Goal: Task Accomplishment & Management: Use online tool/utility

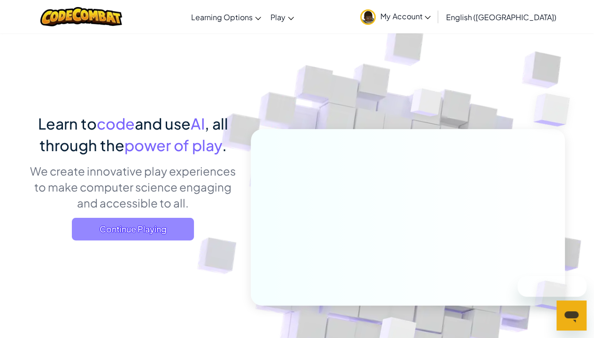
click at [139, 227] on span "Continue Playing" at bounding box center [133, 229] width 122 height 23
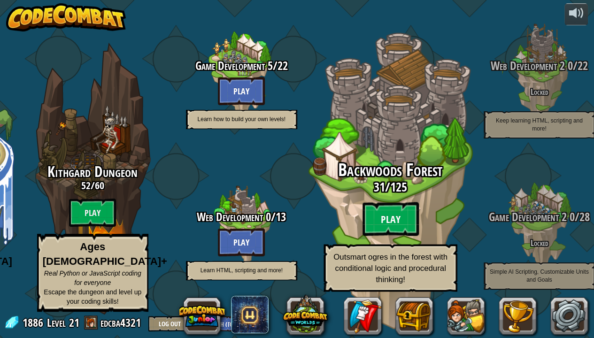
click at [369, 223] on btn "Play" at bounding box center [390, 219] width 56 height 34
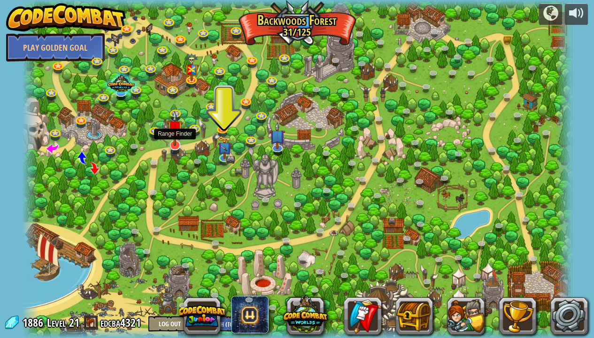
click at [176, 142] on img at bounding box center [174, 128] width 15 height 36
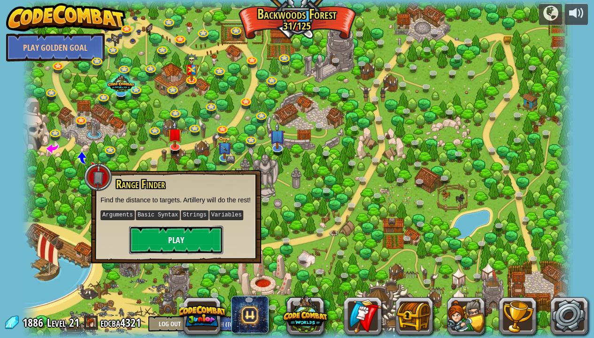
click at [175, 242] on button "Play" at bounding box center [176, 240] width 94 height 28
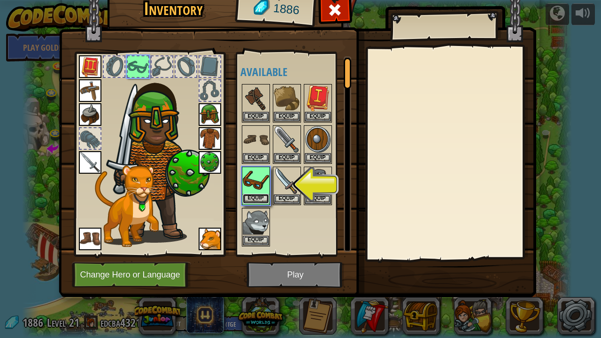
click at [258, 202] on button "Equip" at bounding box center [256, 199] width 26 height 10
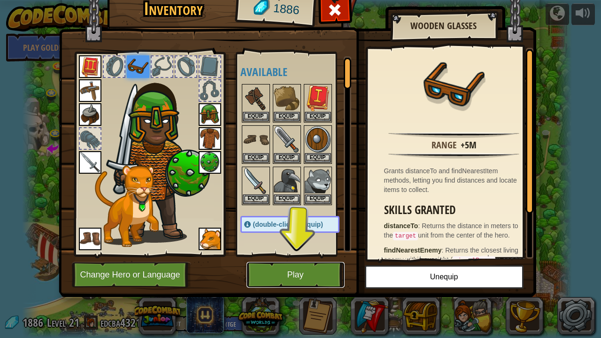
click at [307, 272] on button "Play" at bounding box center [295, 275] width 98 height 26
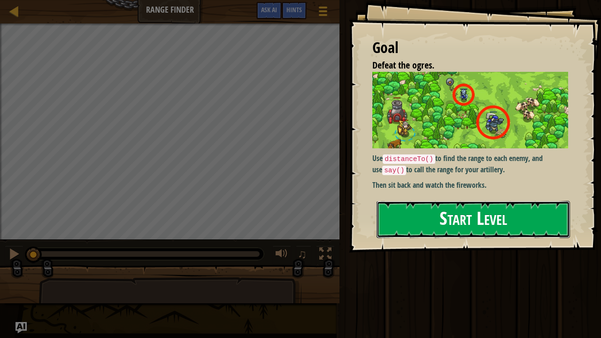
click at [441, 231] on button "Start Level" at bounding box center [472, 219] width 193 height 37
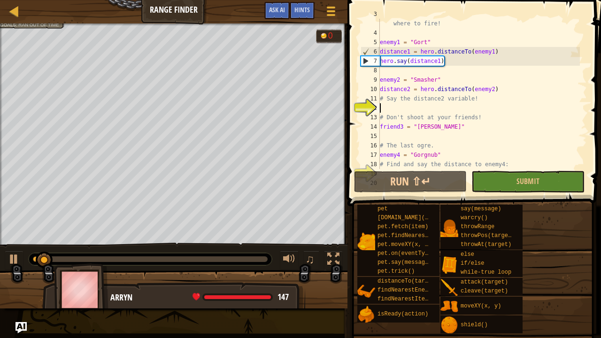
scroll to position [38, 0]
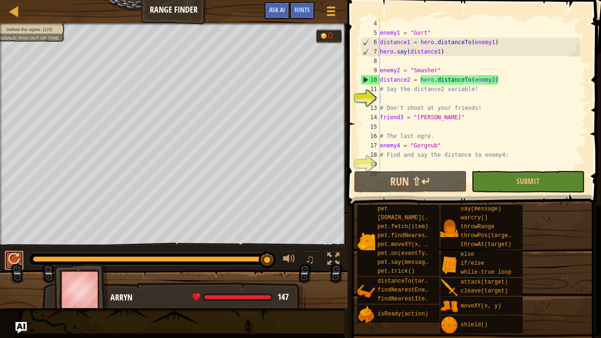
click at [7, 265] on button at bounding box center [14, 260] width 19 height 19
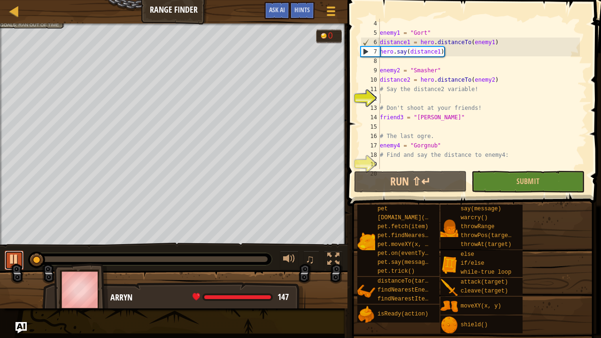
click at [12, 256] on div at bounding box center [14, 259] width 12 height 12
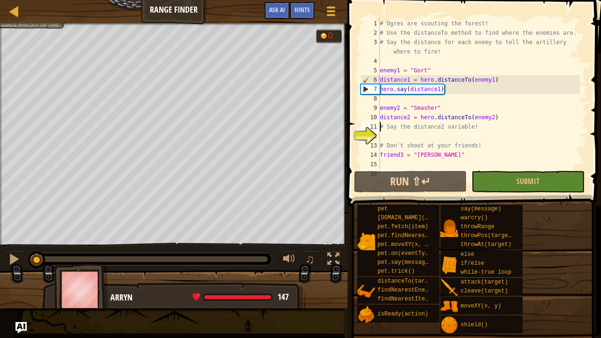
scroll to position [4, 0]
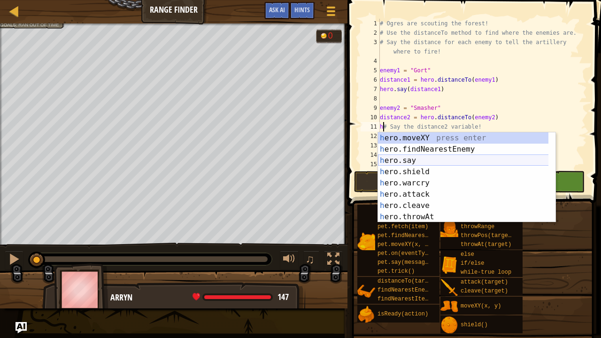
click at [414, 162] on div "h ero.moveXY press enter h ero.findNearestEnemy press enter h ero.say press ent…" at bounding box center [463, 188] width 171 height 113
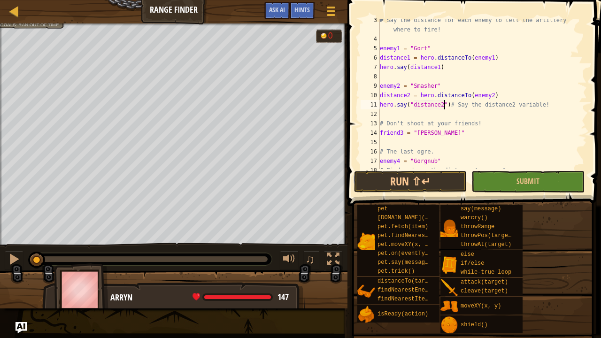
scroll to position [47, 0]
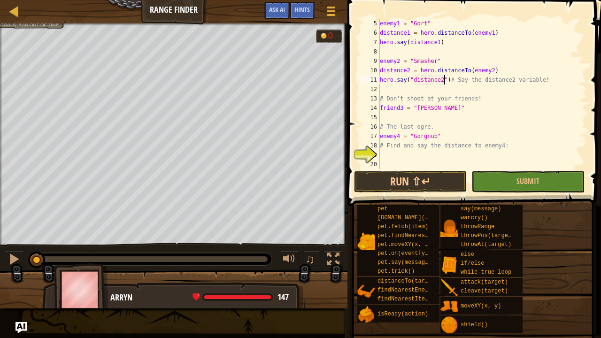
type textarea "hero.say("distance2")# Say the distance2 variable!"
click at [448, 115] on div "enemy1 = "Gort" distance1 = hero . distanceTo ( enemy1 ) hero . say ( distance1…" at bounding box center [479, 103] width 202 height 169
drag, startPoint x: 512, startPoint y: 149, endPoint x: 375, endPoint y: 147, distance: 137.5
click at [375, 147] on div "5 6 7 8 9 10 11 12 13 14 15 16 17 18 19 20 enemy1 = "Gort" distance1 = hero . d…" at bounding box center [472, 94] width 228 height 150
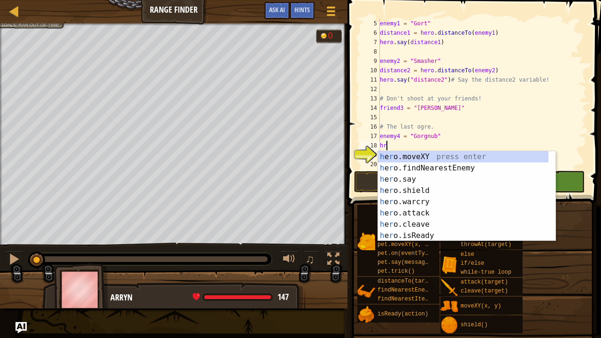
type textarea "h"
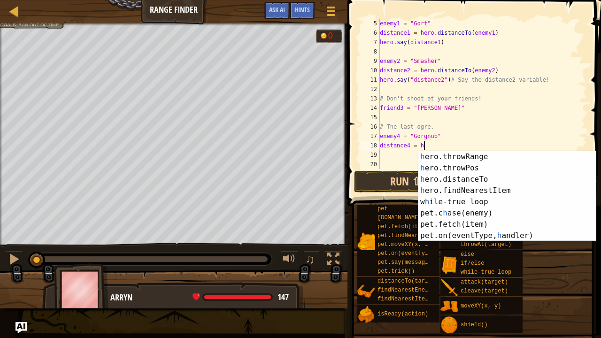
scroll to position [102, 0]
click at [529, 183] on div "h ero.throwRange press enter h ero.throwPos press enter h ero.distanceTo press …" at bounding box center [503, 207] width 171 height 113
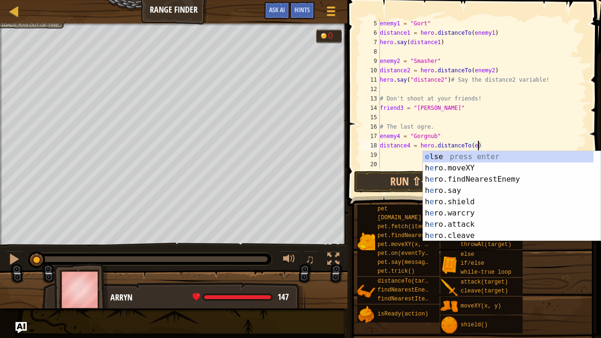
scroll to position [0, 0]
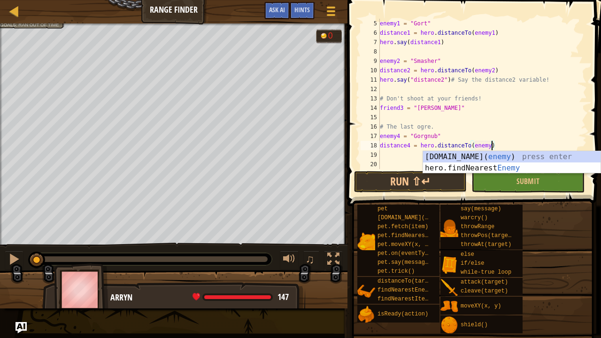
type textarea "distance4 = hero.distanceTo(enemy4)"
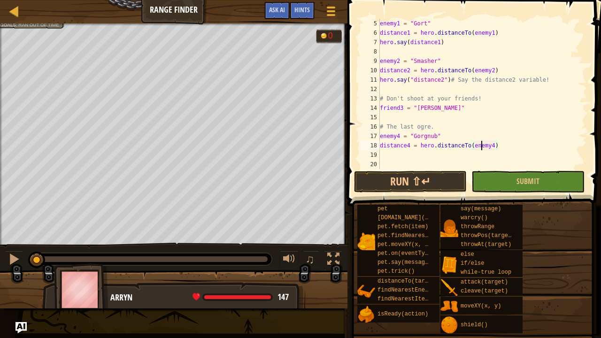
click at [480, 148] on div "enemy1 = "Gort" distance1 = hero . distanceTo ( enemy1 ) hero . say ( distance1…" at bounding box center [479, 103] width 202 height 169
click at [460, 155] on div "enemy1 = "Gort" distance1 = hero . distanceTo ( enemy1 ) hero . say ( distance1…" at bounding box center [479, 103] width 202 height 169
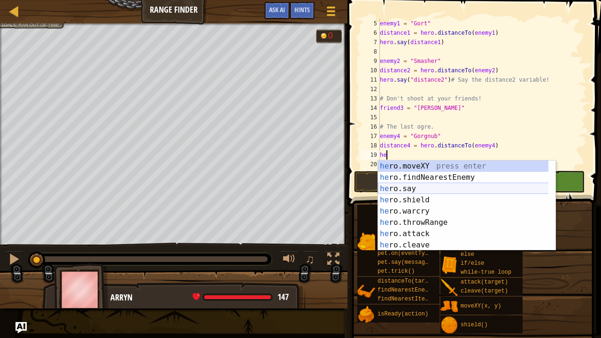
click at [443, 190] on div "he ro.moveXY press enter he ro.findNearestEnemy press enter he ro.say press ent…" at bounding box center [463, 216] width 171 height 113
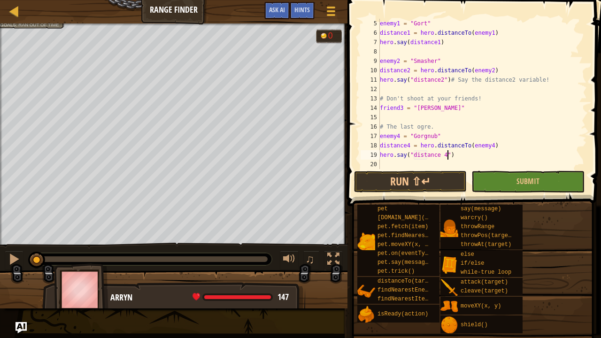
scroll to position [4, 5]
click at [430, 176] on button "Run ⇧↵" at bounding box center [410, 182] width 113 height 22
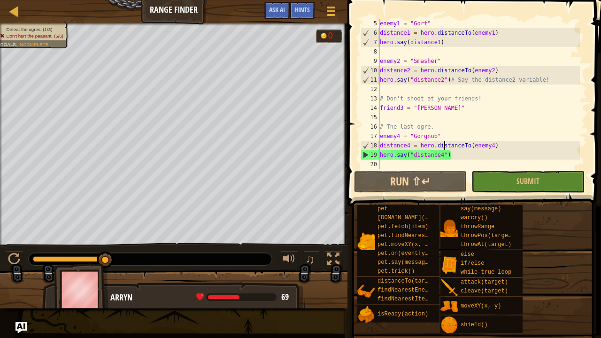
scroll to position [4, 5]
click at [420, 182] on button "Run ⇧↵" at bounding box center [410, 182] width 113 height 22
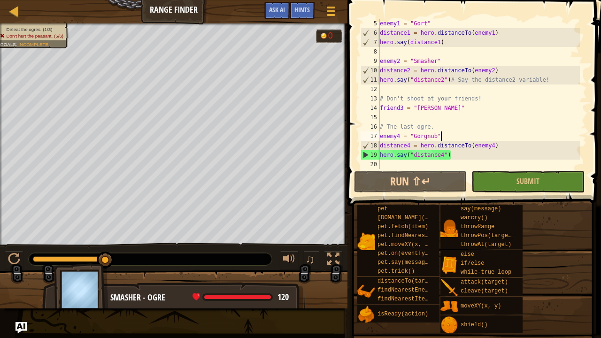
click at [447, 79] on div "enemy1 = "Gort" distance1 = hero . distanceTo ( enemy1 ) hero . say ( distance1…" at bounding box center [479, 103] width 202 height 169
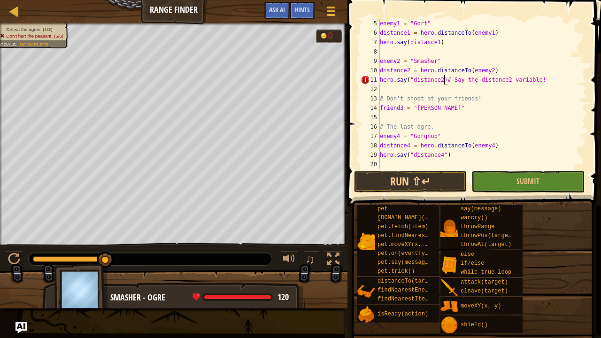
click at [413, 77] on div "enemy1 = "Gort" distance1 = hero . distanceTo ( enemy1 ) hero . say ( distance1…" at bounding box center [479, 103] width 202 height 169
click at [412, 154] on div "enemy1 = "Gort" distance1 = hero . distanceTo ( enemy1 ) hero . say ( distance1…" at bounding box center [479, 103] width 202 height 169
click at [445, 154] on div "enemy1 = "Gort" distance1 = hero . distanceTo ( enemy1 ) hero . say ( distance1…" at bounding box center [479, 103] width 202 height 169
type textarea "hero.say(distance4)"
click at [441, 177] on button "Run ⇧↵" at bounding box center [410, 182] width 113 height 22
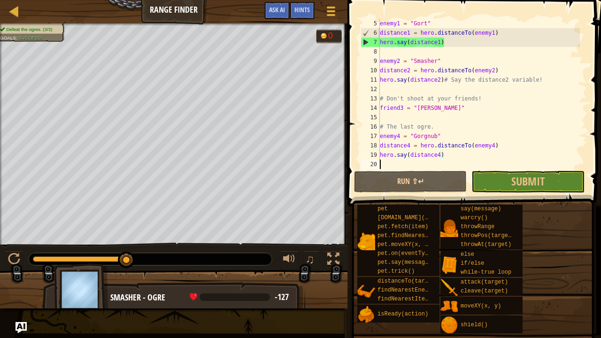
click at [486, 167] on div "enemy1 = "Gort" distance1 = hero . distanceTo ( enemy1 ) hero . say ( distance1…" at bounding box center [479, 103] width 202 height 169
click at [507, 201] on span at bounding box center [472, 334] width 247 height 278
click at [508, 186] on button "Submit" at bounding box center [527, 182] width 113 height 22
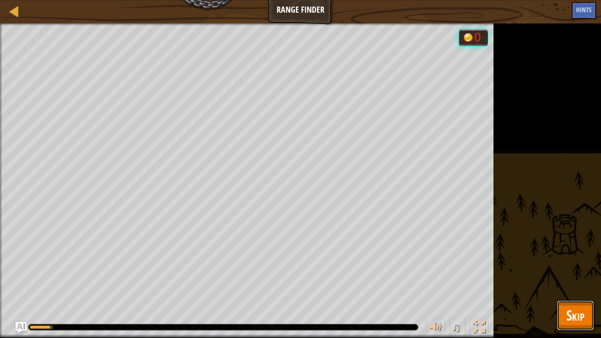
click at [578, 311] on span "Skip" at bounding box center [575, 314] width 18 height 19
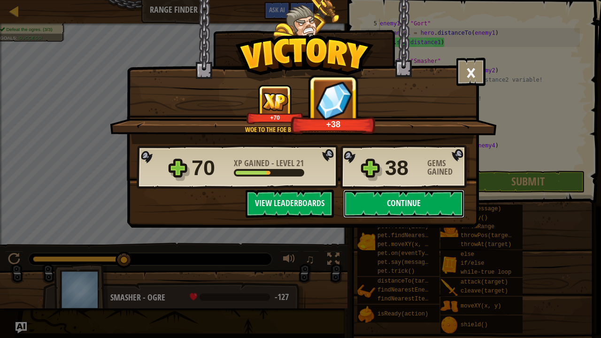
click at [420, 194] on button "Continue" at bounding box center [403, 204] width 121 height 28
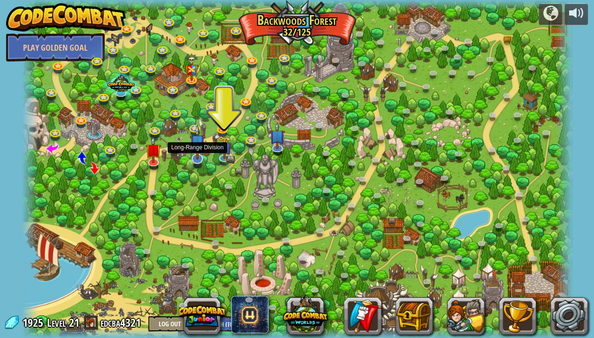
click at [192, 157] on img at bounding box center [197, 142] width 15 height 36
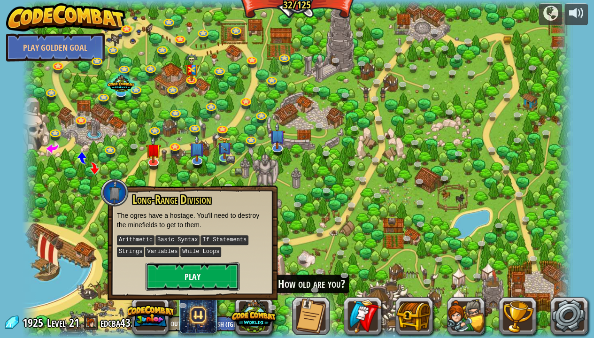
click at [160, 272] on button "Play" at bounding box center [192, 276] width 94 height 28
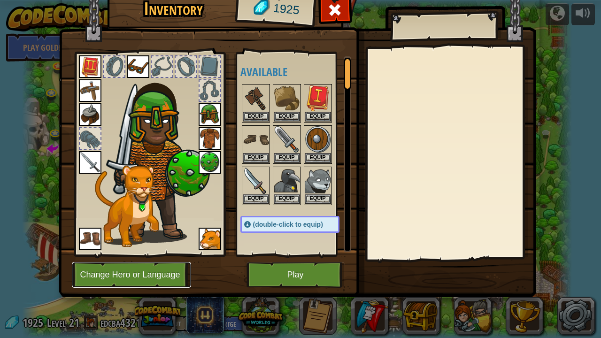
click at [137, 269] on button "Change Hero or Language" at bounding box center [131, 275] width 119 height 26
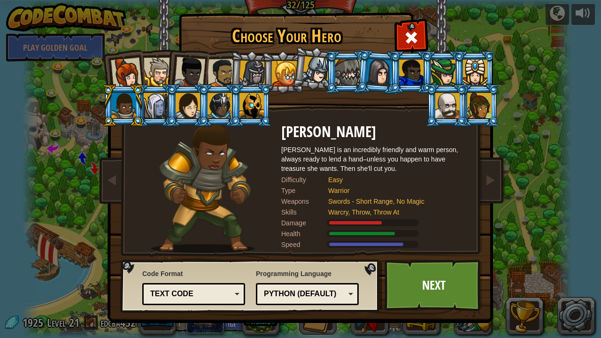
click at [383, 66] on div at bounding box center [379, 72] width 26 height 27
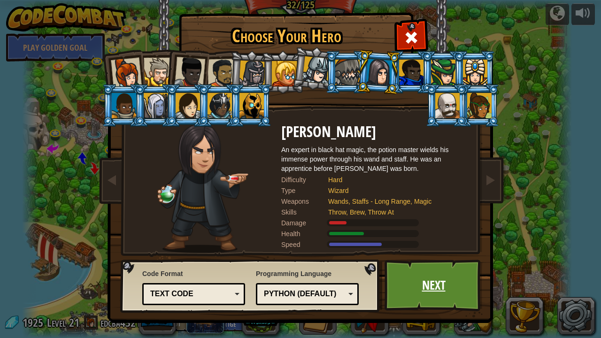
click at [479, 291] on link "Next" at bounding box center [433, 285] width 98 height 52
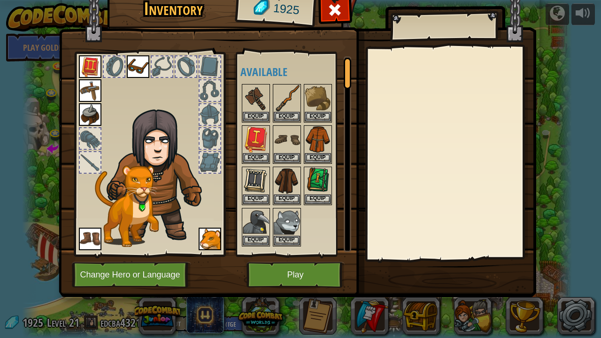
click at [479, 291] on img at bounding box center [297, 126] width 477 height 341
click at [309, 115] on button "Equip" at bounding box center [318, 116] width 26 height 10
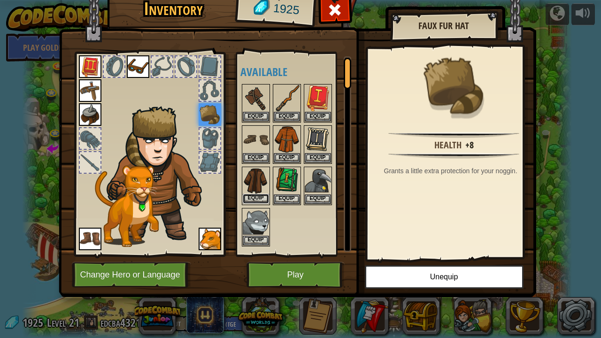
click at [254, 195] on button "Equip" at bounding box center [256, 199] width 26 height 10
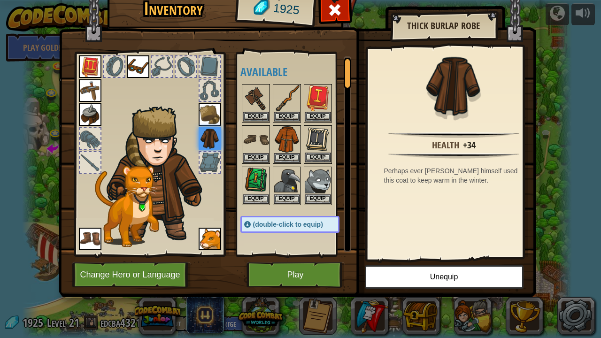
click at [318, 136] on img at bounding box center [318, 139] width 26 height 26
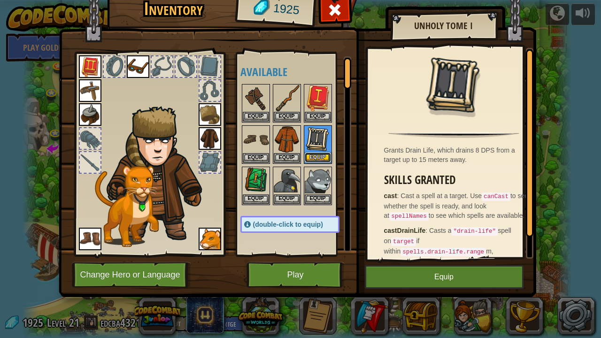
click at [308, 159] on button "Equip" at bounding box center [318, 157] width 26 height 10
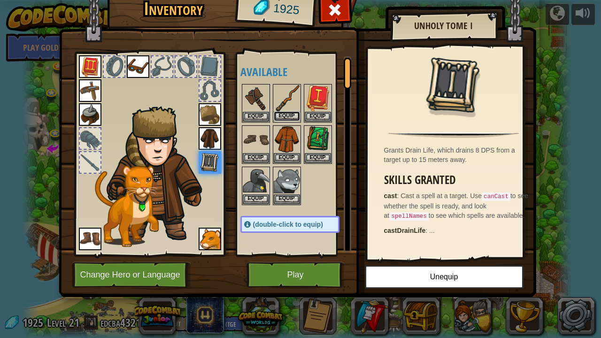
click at [288, 118] on button "Equip" at bounding box center [287, 116] width 26 height 10
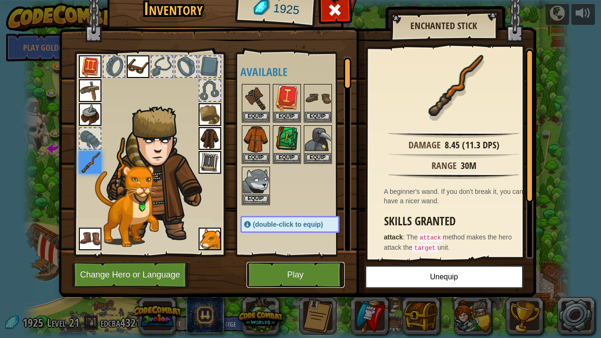
click at [290, 275] on button "Play" at bounding box center [295, 275] width 98 height 26
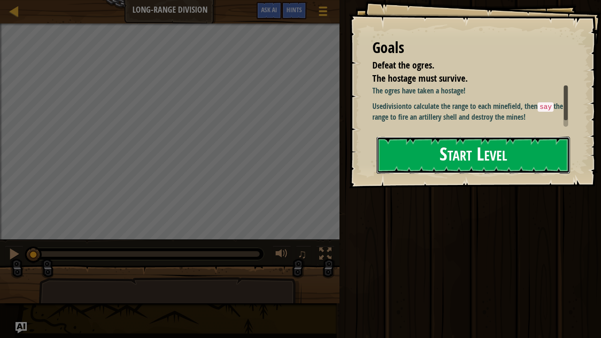
click at [428, 174] on button "Start Level" at bounding box center [472, 155] width 193 height 37
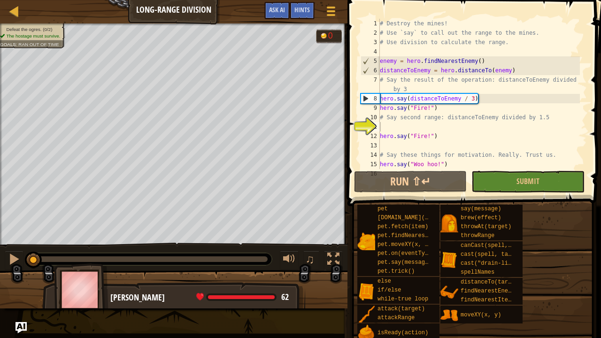
scroll to position [28, 0]
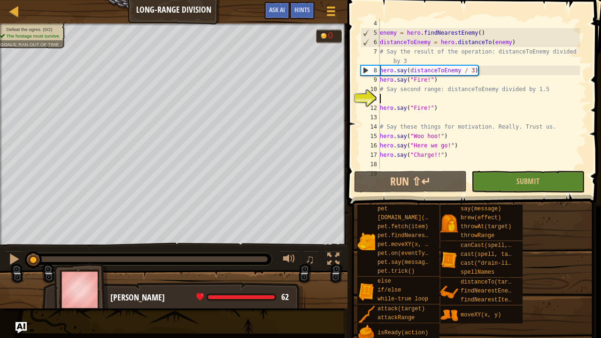
click at [404, 97] on div "enemy = hero . findNearestEnemy ( ) distanceToEnemy = hero . distanceTo ( enemy…" at bounding box center [479, 103] width 202 height 169
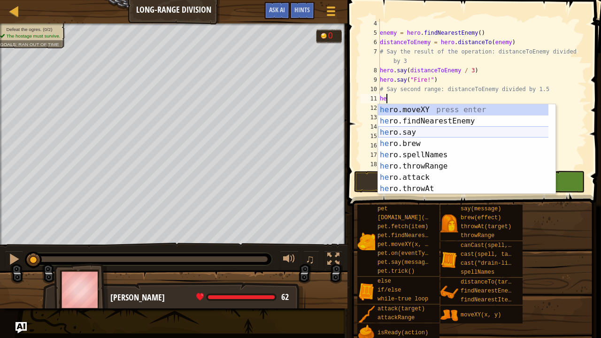
click at [412, 136] on div "he ro.moveXY press enter he ro.findNearestEnemy press enter he ro.say press ent…" at bounding box center [463, 160] width 171 height 113
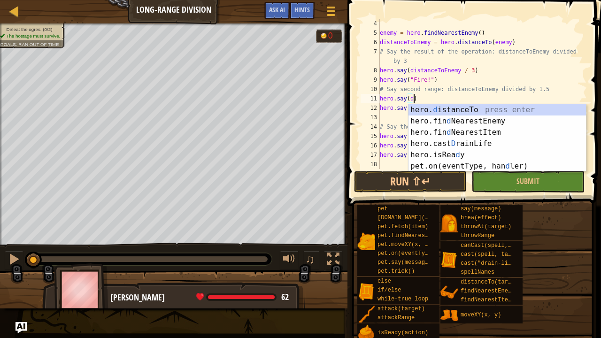
scroll to position [4, 2]
click at [441, 107] on div "hero. d istanceTo press enter hero.fin d NearestEnemy press enter hero.fin d Ne…" at bounding box center [497, 149] width 178 height 90
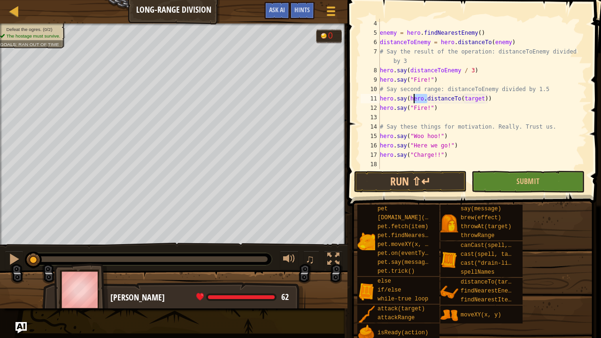
drag, startPoint x: 425, startPoint y: 100, endPoint x: 412, endPoint y: 99, distance: 12.8
click at [412, 99] on div "enemy = hero . findNearestEnemy ( ) distanceToEnemy = hero . distanceTo ( enemy…" at bounding box center [479, 103] width 202 height 169
drag, startPoint x: 471, startPoint y: 99, endPoint x: 445, endPoint y: 97, distance: 26.4
click at [445, 97] on div "enemy = hero . findNearestEnemy ( ) distanceToEnemy = hero . distanceTo ( enemy…" at bounding box center [479, 103] width 202 height 169
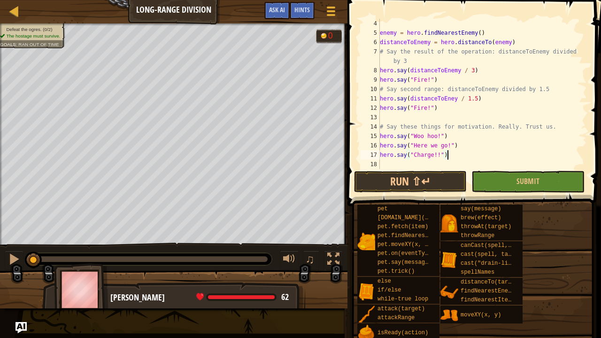
click at [461, 154] on div "enemy = hero . findNearestEnemy ( ) distanceToEnemy = hero . distanceTo ( enemy…" at bounding box center [479, 103] width 202 height 169
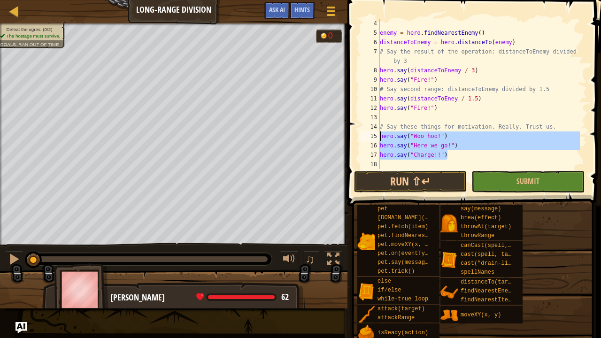
drag, startPoint x: 461, startPoint y: 154, endPoint x: 365, endPoint y: 136, distance: 97.9
click at [365, 136] on div "hero.say("Charge!!") 4 5 6 7 8 9 10 11 12 13 14 15 16 17 18 19 enemy = hero . f…" at bounding box center [472, 94] width 228 height 150
type textarea "hero.say("Woo hoo!") hero.say("Here we go!")"
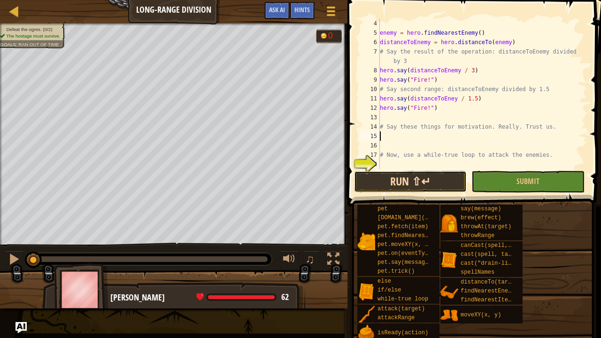
click at [394, 176] on button "Run ⇧↵" at bounding box center [410, 182] width 113 height 22
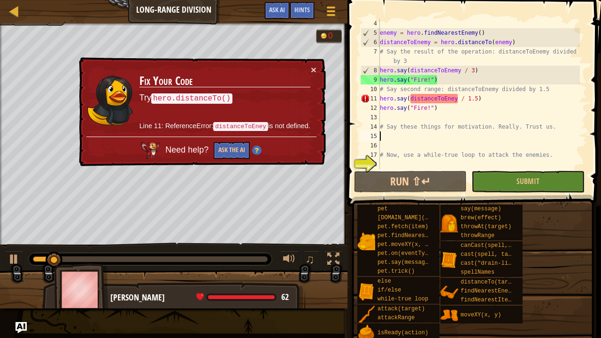
click at [453, 99] on div "enemy = hero . findNearestEnemy ( ) distanceToEnemy = hero . distanceTo ( enemy…" at bounding box center [479, 103] width 202 height 169
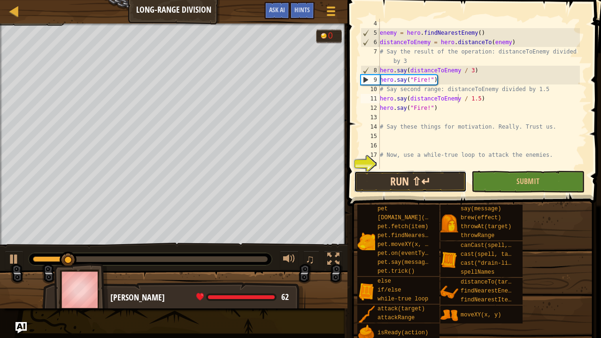
click at [420, 179] on button "Run ⇧↵" at bounding box center [410, 182] width 113 height 22
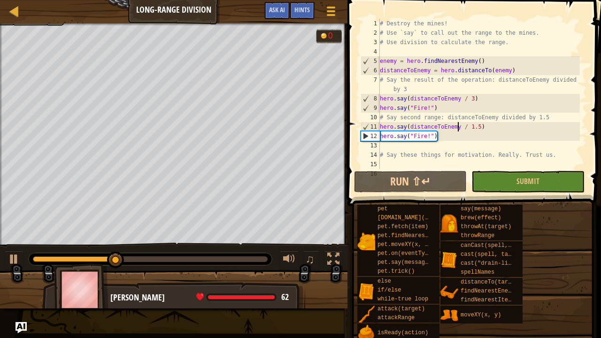
scroll to position [28, 0]
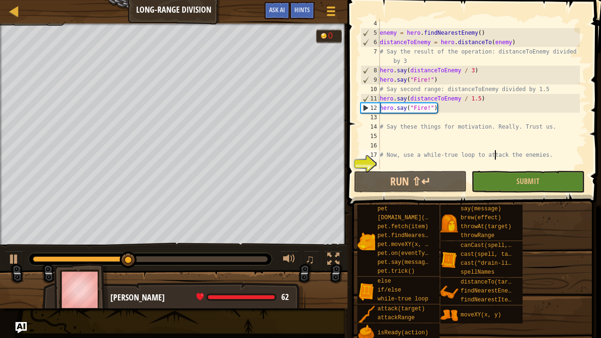
click at [493, 159] on div "enemy = hero . findNearestEnemy ( ) distanceToEnemy = hero . distanceTo ( enemy…" at bounding box center [479, 103] width 202 height 169
type textarea "# Now, use a while-true loop to attack the enemies."
click at [418, 162] on div "enemy = hero . findNearestEnemy ( ) distanceToEnemy = hero . distanceTo ( enemy…" at bounding box center [479, 103] width 202 height 169
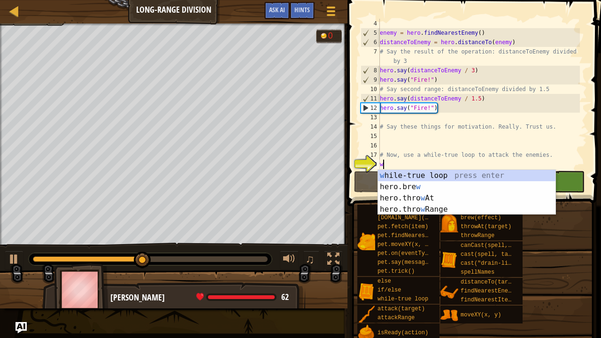
type textarea "wh"
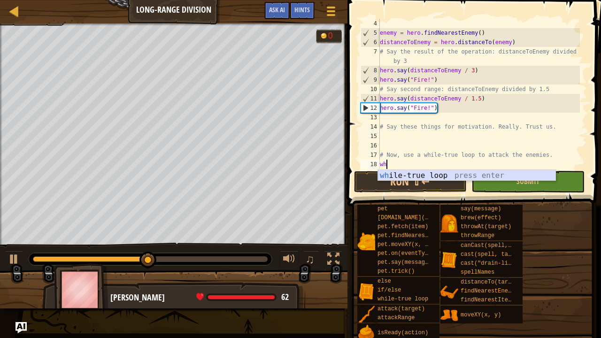
click at [421, 177] on div "wh ile-true loop press enter" at bounding box center [467, 187] width 178 height 34
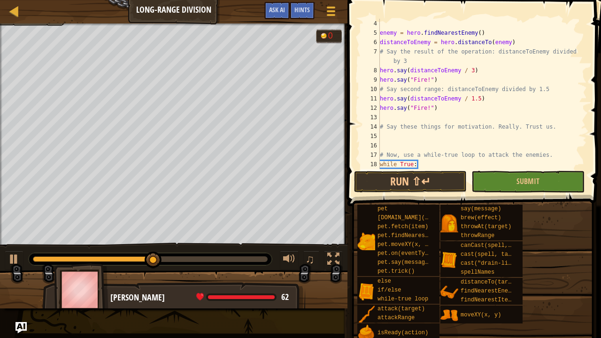
scroll to position [47, 0]
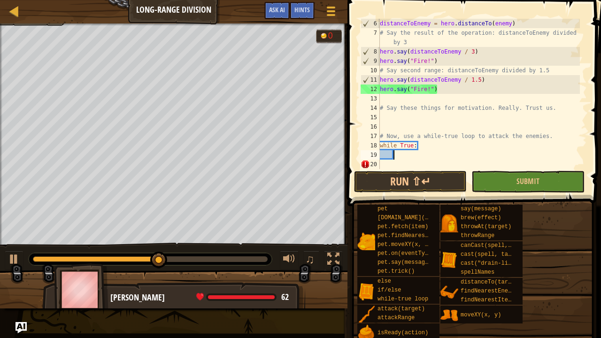
type textarea "he"
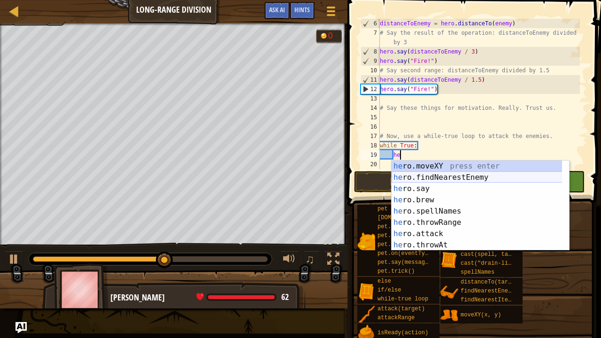
click at [468, 176] on div "he ro.moveXY press enter he ro.findNearestEnemy press enter he ro.say press ent…" at bounding box center [476, 216] width 171 height 113
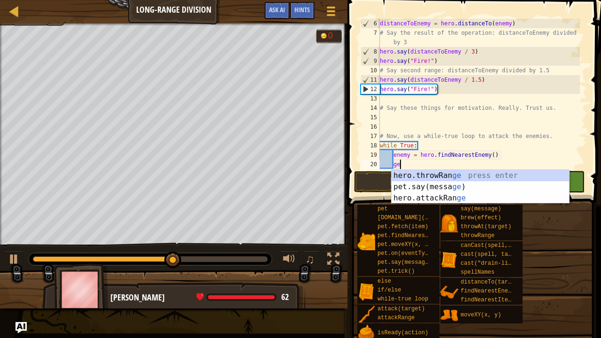
type textarea "g"
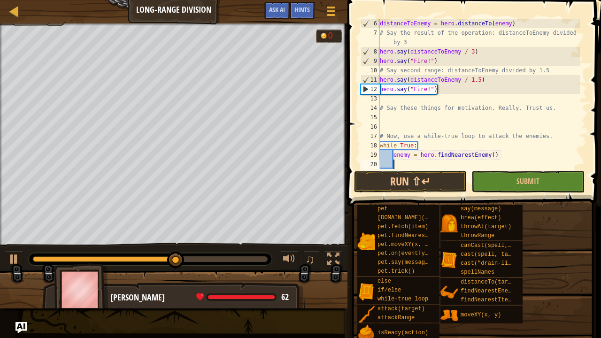
type textarea "g"
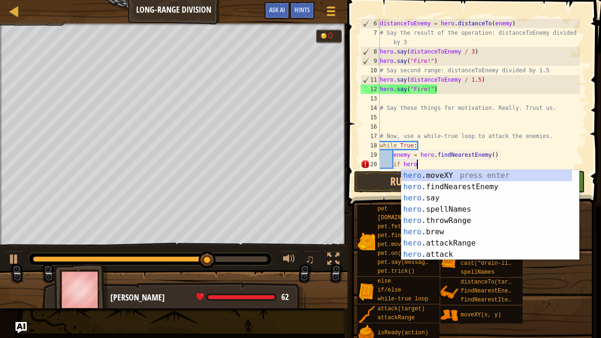
scroll to position [4, 3]
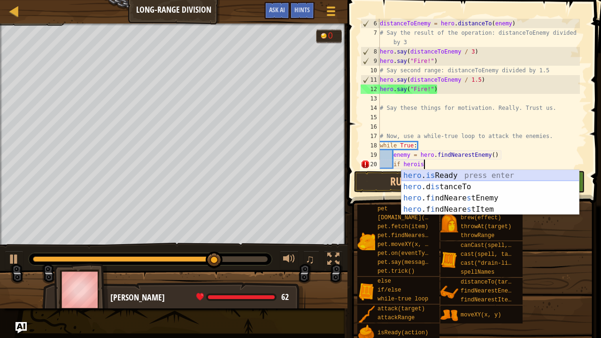
click at [449, 175] on div "hero . is Ready press enter hero .d is tanceTo press enter hero .f i ndNeare s …" at bounding box center [490, 204] width 178 height 68
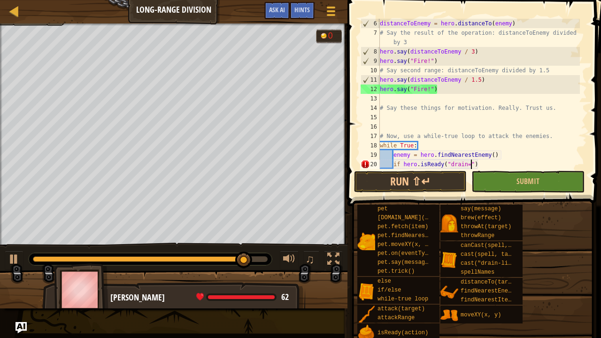
scroll to position [4, 8]
type textarea "if hero.isReady("")"
click at [465, 165] on div "distanceToEnemy = hero . distanceTo ( enemy ) # Say the result of the operation…" at bounding box center [479, 103] width 202 height 169
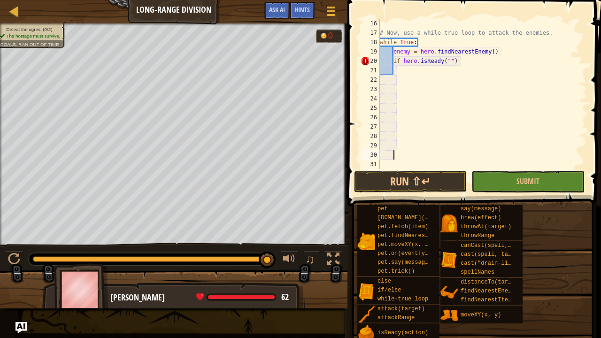
scroll to position [145, 0]
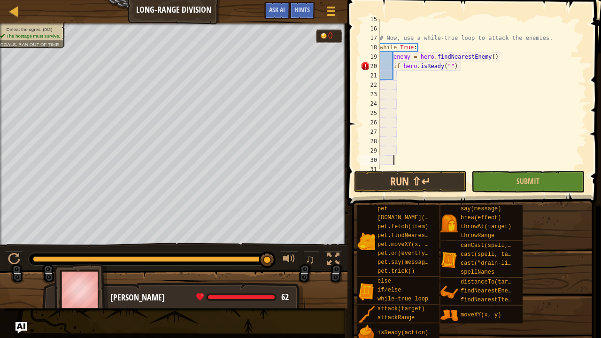
click at [473, 64] on div "# Now, use a while-true loop to attack the enemies. while True : enemy = hero .…" at bounding box center [479, 99] width 202 height 169
click at [508, 38] on div "# Now, use a while-true loop to attack the enemies. while True : enemy = hero .…" at bounding box center [479, 99] width 202 height 169
click at [491, 40] on div "# Now, use a while-true loop to attack the enemies. while True : enemy = hero .…" at bounding box center [479, 99] width 202 height 169
click at [490, 51] on div "# Now, use a while-true loop to attack the enemies. while True : enemy = hero .…" at bounding box center [479, 99] width 202 height 169
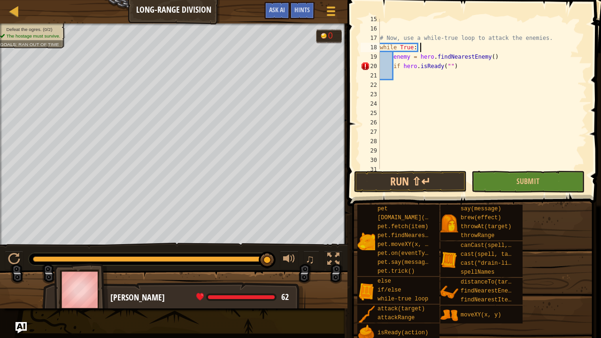
type textarea "while True: h"
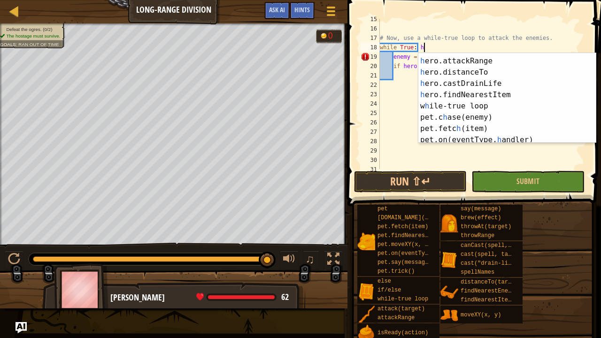
scroll to position [134, 0]
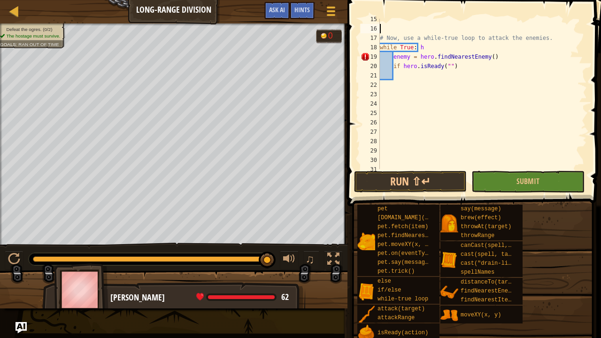
click at [554, 24] on div "# Now, use a while-true loop to attack the enemies. while True : h enemy = hero…" at bounding box center [479, 99] width 202 height 169
click at [463, 46] on div "# Now, use a while-true loop to attack the enemies. while True : h enemy = hero…" at bounding box center [479, 99] width 202 height 169
click at [451, 66] on div "# Now, use a while-true loop to attack the enemies. while True : enemy = hero .…" at bounding box center [479, 99] width 202 height 169
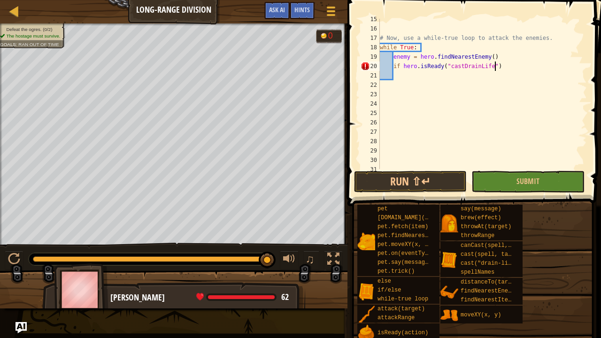
click at [501, 57] on div "# Now, use a while-true loop to attack the enemies. while True : enemy = hero .…" at bounding box center [479, 99] width 202 height 169
type textarea "enemy = hero.findNearestEnemy()"
click at [393, 75] on div "# Now, use a while-true loop to attack the enemies. while True : enemy = hero .…" at bounding box center [479, 99] width 202 height 169
click at [514, 76] on div "# Now, use a while-true loop to attack the enemies. while True : enemy = hero .…" at bounding box center [479, 99] width 202 height 169
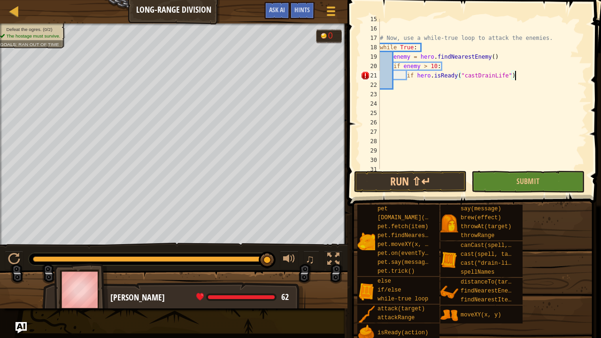
type textarea "if hero.isReady("castDrainLife"):"
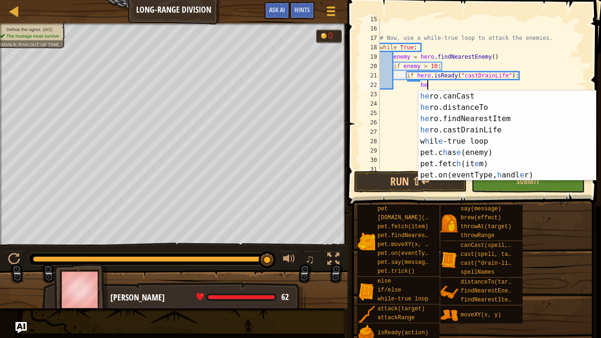
scroll to position [136, 0]
click at [502, 126] on div "he ro.canCast press enter he ro.distanceTo press enter he ro.findNearestItem pr…" at bounding box center [503, 147] width 171 height 113
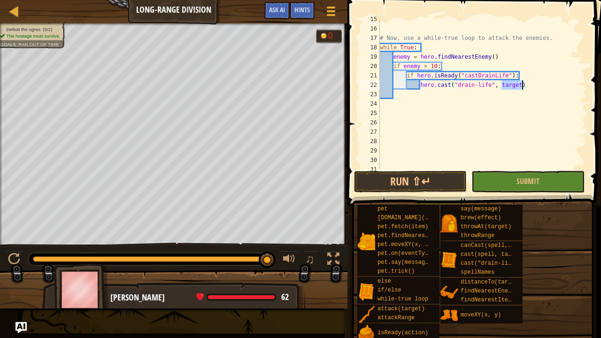
click at [503, 77] on div "# Now, use a while-true loop to attack the enemies. while True : enemy = hero .…" at bounding box center [479, 99] width 202 height 169
drag, startPoint x: 520, startPoint y: 84, endPoint x: 501, endPoint y: 83, distance: 19.3
click at [501, 83] on div "# Now, use a while-true loop to attack the enemies. while True : enemy = hero .…" at bounding box center [479, 99] width 202 height 169
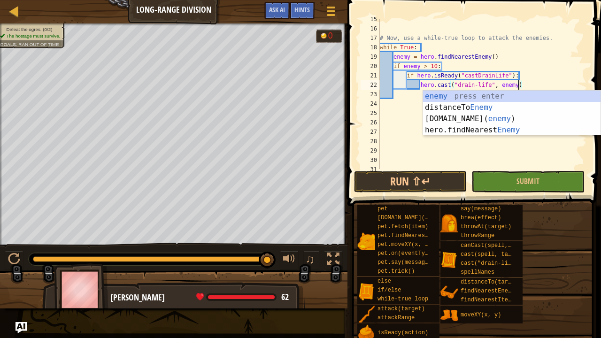
click at [542, 79] on div "# Now, use a while-true loop to attack the enemies. while True : enemy = hero .…" at bounding box center [479, 99] width 202 height 169
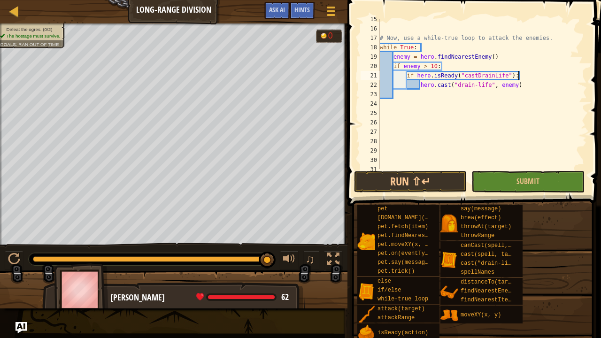
scroll to position [4, 11]
drag, startPoint x: 464, startPoint y: 76, endPoint x: 433, endPoint y: 76, distance: 31.0
click at [433, 76] on div "# Now, use a while-true loop to attack the enemies. while True : enemy = hero .…" at bounding box center [479, 99] width 202 height 169
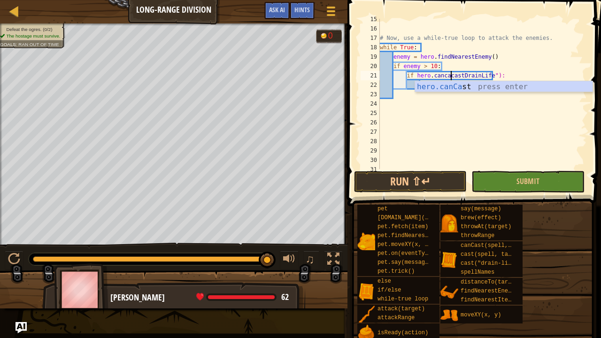
scroll to position [4, 6]
click at [442, 85] on div "hero.canCast press enter" at bounding box center [504, 98] width 178 height 34
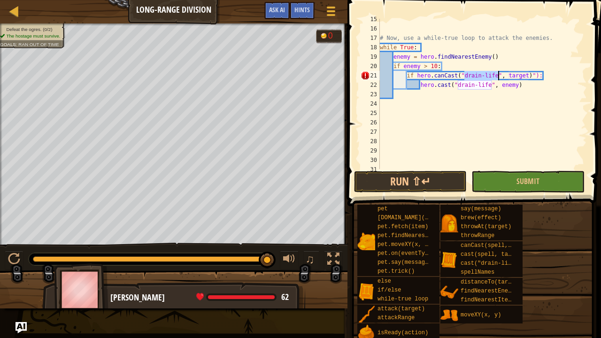
click at [520, 73] on div "# Now, use a while-true loop to attack the enemies. while True : enemy = hero .…" at bounding box center [479, 99] width 202 height 169
click at [531, 73] on div "# Now, use a while-true loop to attack the enemies. while True : enemy = hero .…" at bounding box center [479, 99] width 202 height 169
drag, startPoint x: 539, startPoint y: 76, endPoint x: 509, endPoint y: 75, distance: 30.0
click at [509, 75] on div "# Now, use a while-true loop to attack the enemies. while True : enemy = hero .…" at bounding box center [479, 99] width 202 height 169
type textarea "if hero.canCast("drain-life"):"
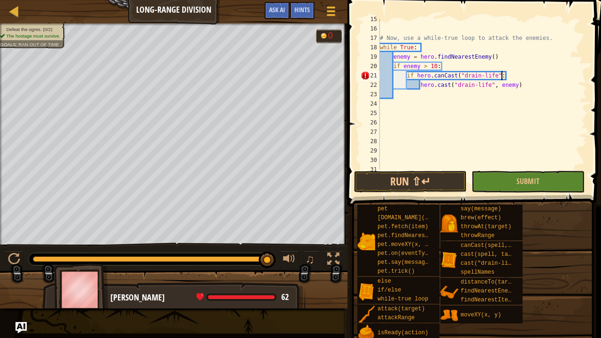
scroll to position [4, 10]
click at [495, 103] on div "# Now, use a while-true loop to attack the enemies. while True : enemy = hero .…" at bounding box center [479, 99] width 202 height 169
click at [532, 85] on div "# Now, use a while-true loop to attack the enemies. while True : enemy = hero .…" at bounding box center [479, 99] width 202 height 169
type textarea "hero.cast("drain-life", enemy)"
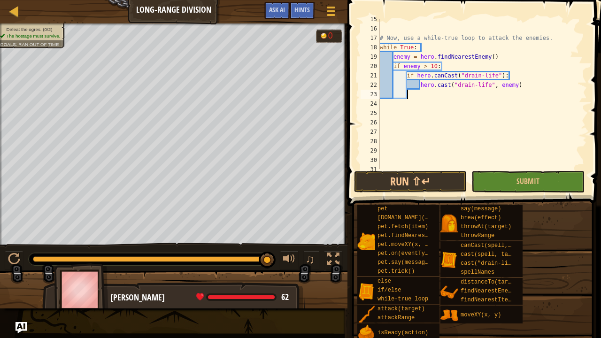
type textarea "el"
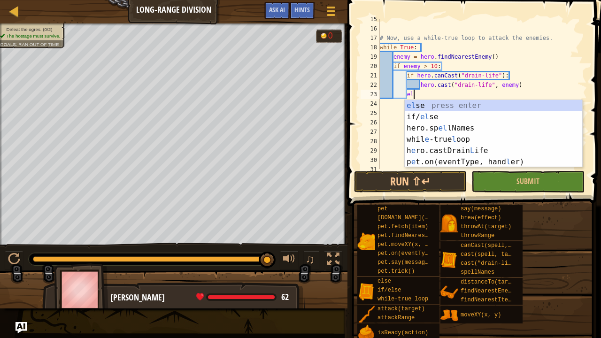
scroll to position [4, 2]
click at [513, 102] on div "el se press enter if/ el se press enter hero.sp el lNames press enter whil e -t…" at bounding box center [493, 145] width 178 height 90
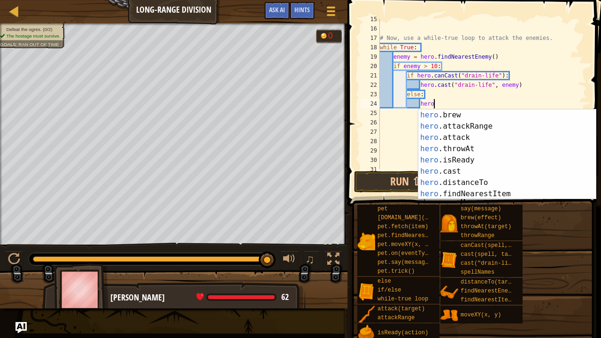
scroll to position [56, 0]
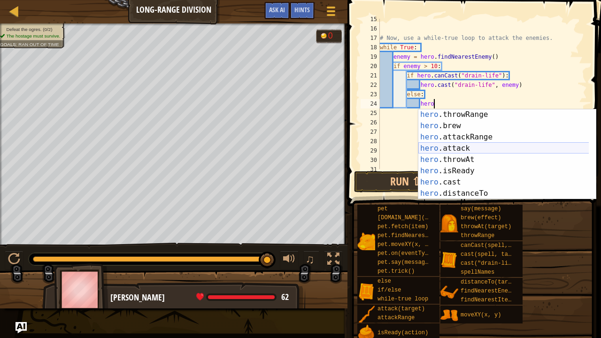
click at [556, 147] on div "hero .throwRange press enter hero .brew press enter hero .attackRange press ent…" at bounding box center [503, 165] width 171 height 113
type textarea "hero.attack(enemy)"
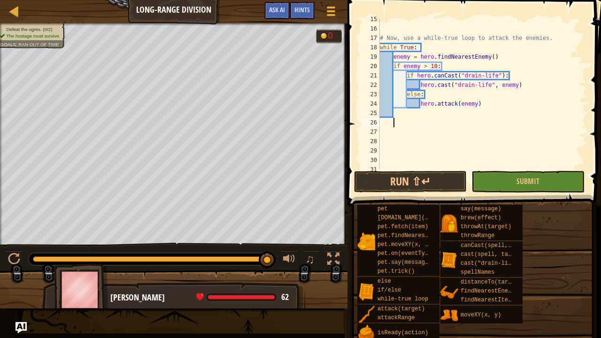
click at [539, 122] on div "# Now, use a while-true loop to attack the enemies. while True : enemy = hero .…" at bounding box center [479, 99] width 202 height 169
click at [480, 111] on div "# Now, use a while-true loop to attack the enemies. while True : enemy = hero .…" at bounding box center [479, 99] width 202 height 169
type textarea "if enemy > 10"
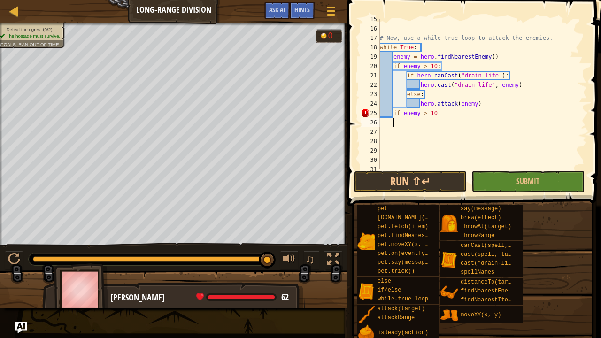
scroll to position [4, 0]
type textarea "if enemy > 10:"
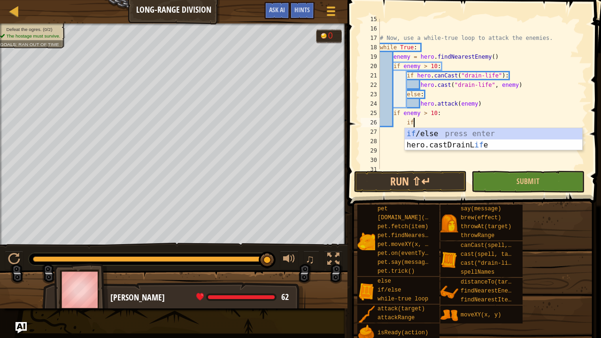
scroll to position [4, 2]
click at [460, 131] on div "if /else press enter hero.castDrainL if e press enter" at bounding box center [493, 150] width 178 height 45
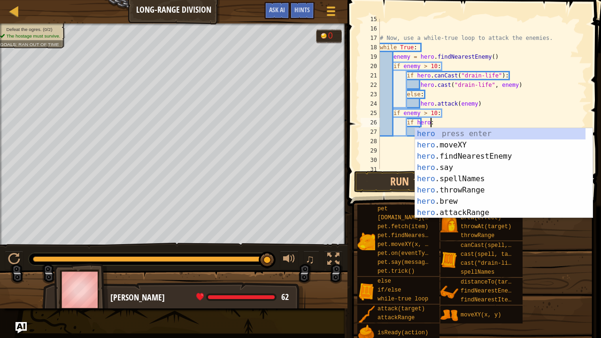
scroll to position [4, 5]
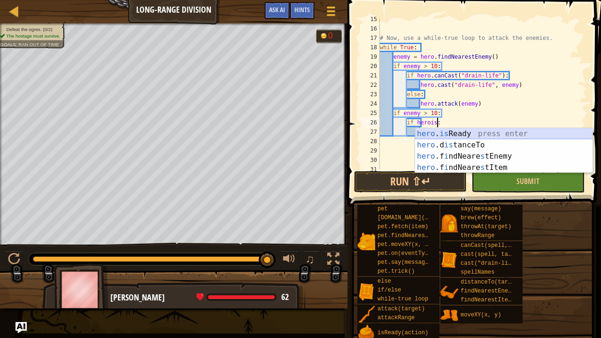
click at [458, 130] on div "hero . is Ready press enter hero .d is tanceTo press enter hero .f i ndNeare s …" at bounding box center [504, 162] width 178 height 68
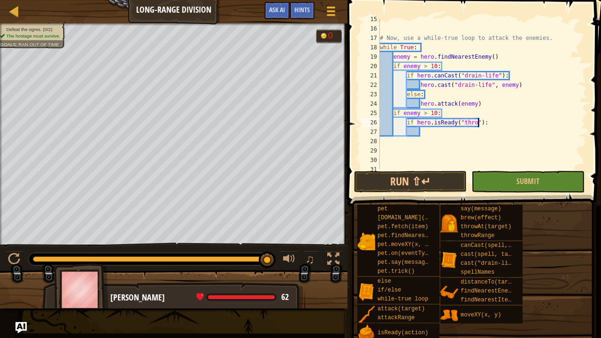
scroll to position [4, 8]
type textarea "if hero.isReady("throwAt"):"
click at [456, 135] on div "# Now, use a while-true loop to attack the enemies. while True : enemy = hero .…" at bounding box center [479, 99] width 202 height 169
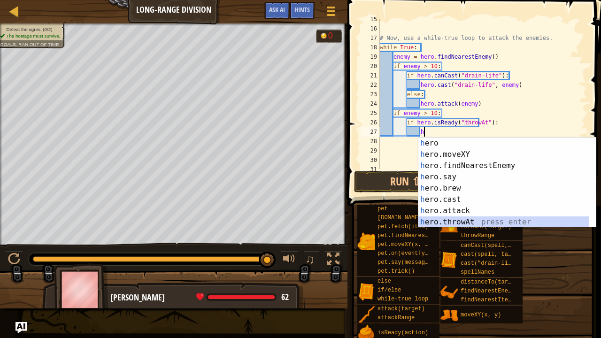
click at [465, 220] on div "h ero press enter h ero.moveXY press enter h ero.findNearestEnemy press enter h…" at bounding box center [503, 193] width 171 height 113
type textarea "hero.throwAt(enemy)"
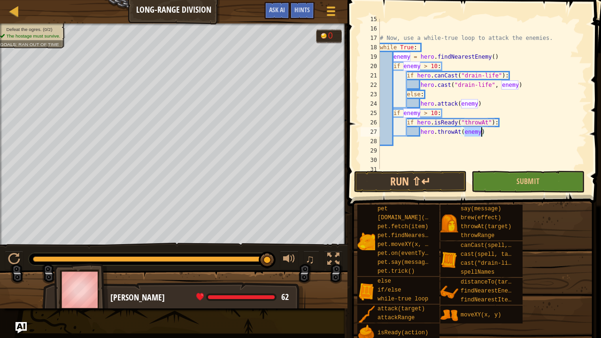
click at [514, 160] on div "# Now, use a while-true loop to attack the enemies. while True : enemy = hero .…" at bounding box center [479, 99] width 202 height 169
click at [509, 140] on div "# Now, use a while-true loop to attack the enemies. while True : enemy = hero .…" at bounding box center [479, 99] width 202 height 169
click at [501, 130] on div "# Now, use a while-true loop to attack the enemies. while True : enemy = hero .…" at bounding box center [479, 99] width 202 height 169
type textarea "hero.throwAt(enemy)"
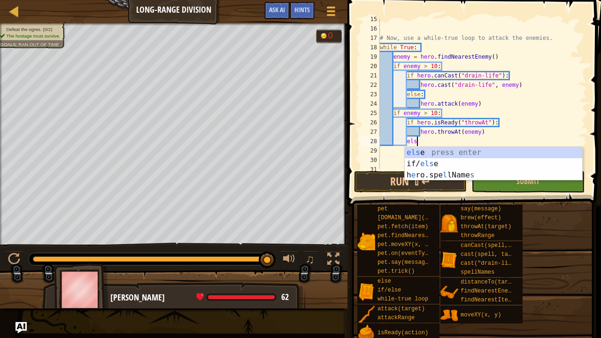
type textarea "else"
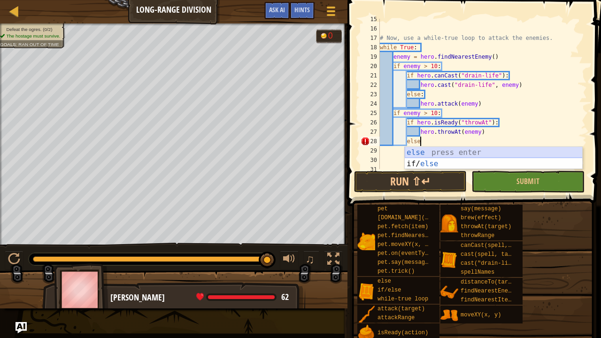
click at [473, 151] on div "else press enter if/ else press enter" at bounding box center [493, 169] width 178 height 45
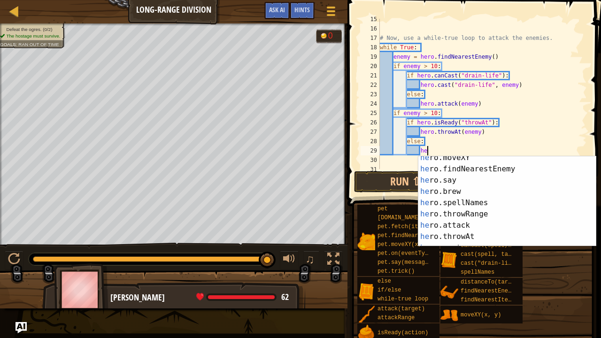
scroll to position [27, 0]
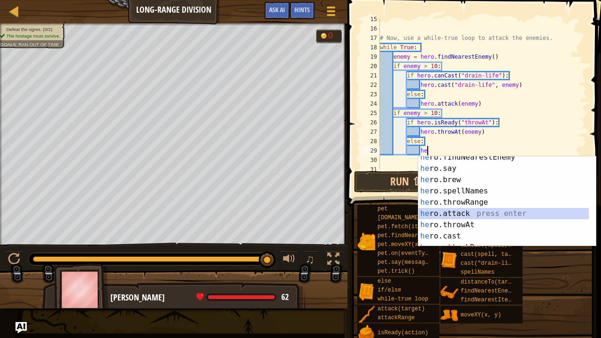
click at [519, 210] on div "he ro.findNearestEnemy press enter he ro.say press enter he ro.brew press enter…" at bounding box center [503, 208] width 171 height 113
type textarea "hero.attack(enemy)"
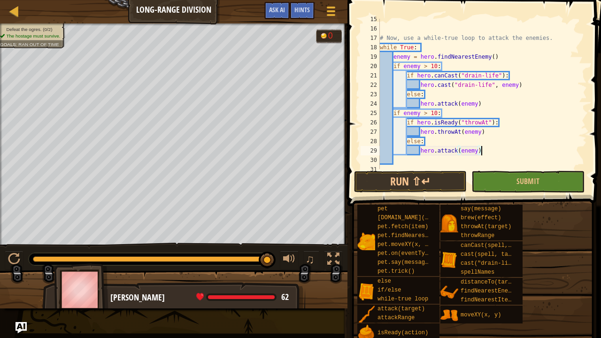
click at [513, 153] on div "# Now, use a while-true loop to attack the enemies. while True : enemy = hero .…" at bounding box center [479, 99] width 202 height 169
drag, startPoint x: 493, startPoint y: 151, endPoint x: 420, endPoint y: 152, distance: 72.7
click at [420, 152] on div "# Now, use a while-true loop to attack the enemies. while True : enemy = hero .…" at bounding box center [479, 99] width 202 height 169
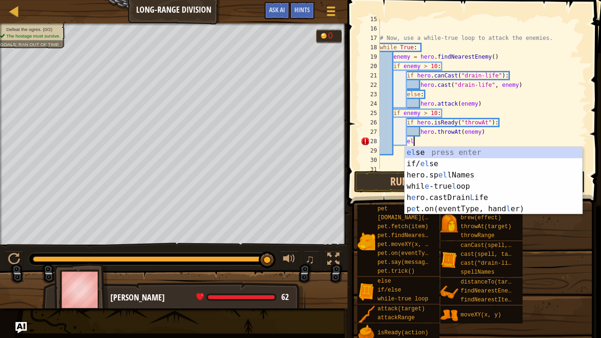
type textarea "e"
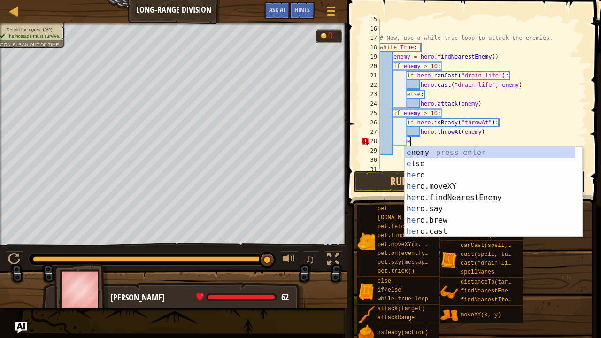
scroll to position [0, 0]
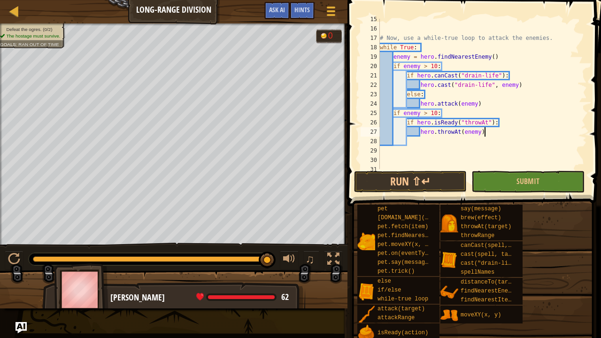
click at [490, 134] on div "# Now, use a while-true loop to attack the enemies. while True : enemy = hero .…" at bounding box center [479, 99] width 202 height 169
type textarea "hero.throwAt(enemy)"
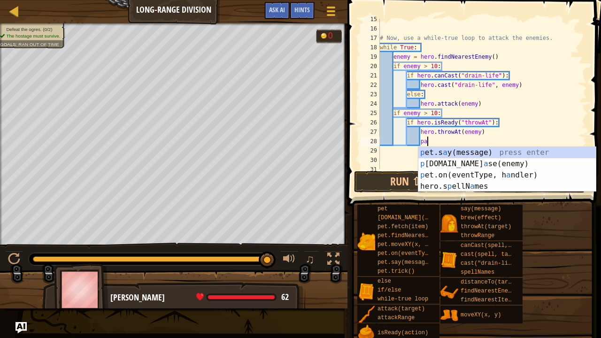
scroll to position [4, 4]
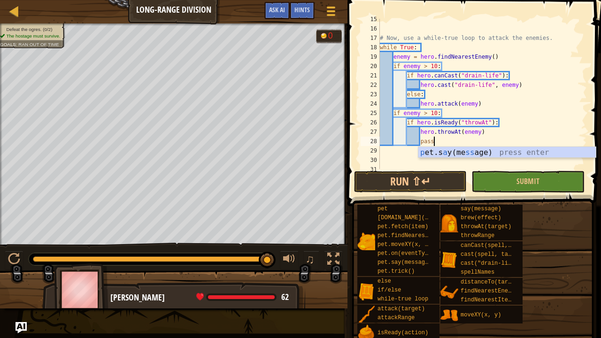
click at [505, 134] on div "# Now, use a while-true loop to attack the enemies. while True : enemy = hero .…" at bounding box center [479, 99] width 202 height 169
type textarea "hero.throwAt(enemy)"
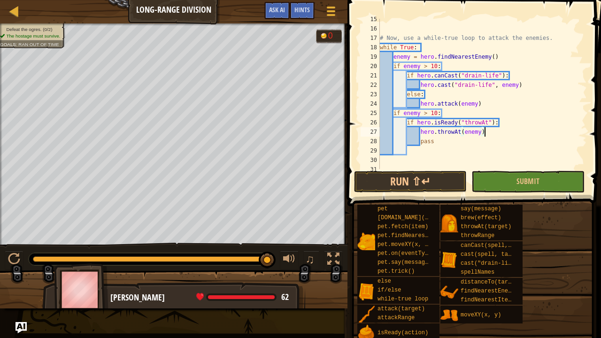
click at [436, 151] on div "# Now, use a while-true loop to attack the enemies. while True : enemy = hero .…" at bounding box center [479, 99] width 202 height 169
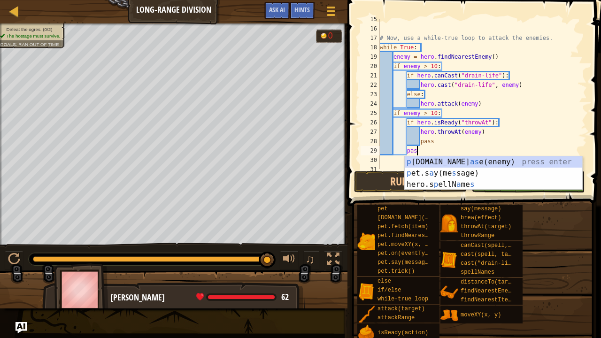
scroll to position [4, 3]
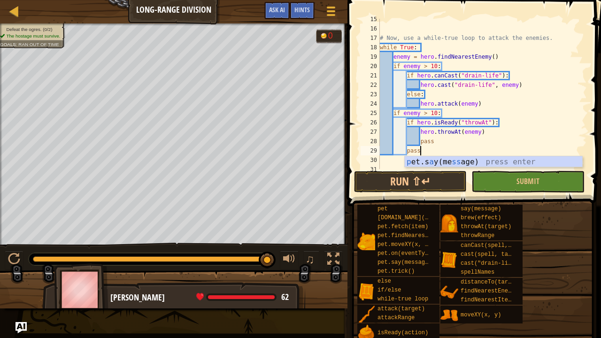
click at [488, 103] on div "# Now, use a while-true loop to attack the enemies. while True : enemy = hero .…" at bounding box center [479, 99] width 202 height 169
type textarea "hero.attack(enemy)"
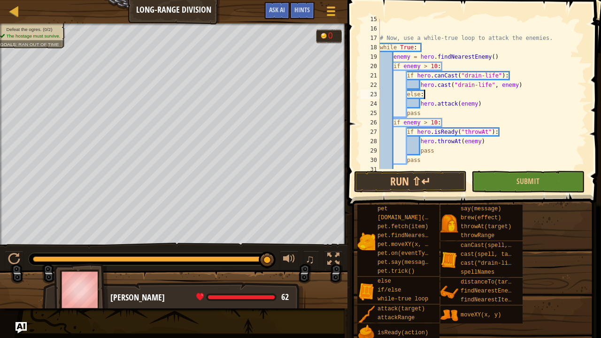
click at [520, 97] on div "# Now, use a while-true loop to attack the enemies. while True : enemy = hero .…" at bounding box center [479, 99] width 202 height 169
type textarea "else:"
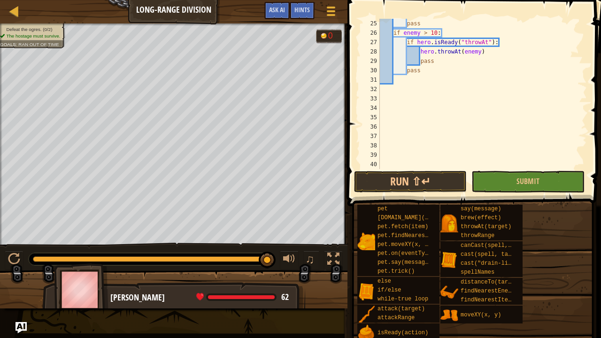
scroll to position [235, 0]
click at [439, 82] on div "pass if enemy > 10 : if hero . isReady ( "throwAt" ) : hero . throwAt ( enemy )…" at bounding box center [479, 103] width 202 height 169
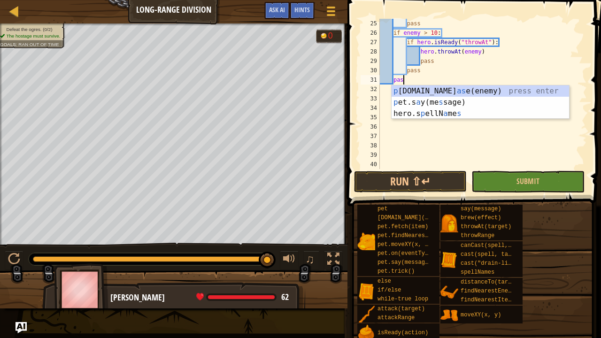
scroll to position [4, 1]
type textarea "pass"
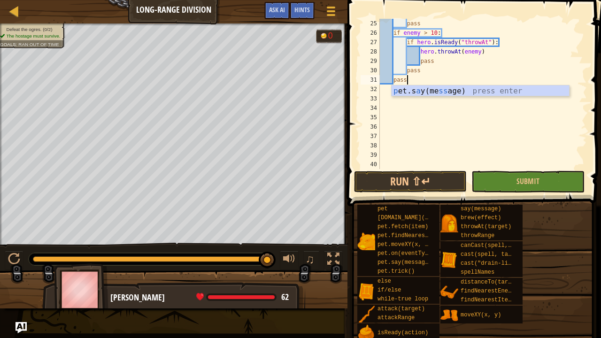
click at [447, 83] on div "pass if enemy > 10 : if hero . isReady ( "throwAt" ) : hero . throwAt ( enemy )…" at bounding box center [479, 103] width 202 height 169
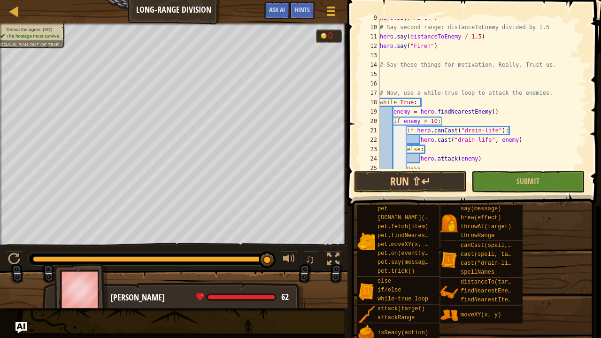
scroll to position [90, 0]
click at [571, 72] on div "hero . say ( "Fire!" ) # Say second range: distanceToEnemy divided by 1.5 hero …" at bounding box center [479, 97] width 202 height 169
click at [428, 180] on button "Run ⇧↵" at bounding box center [410, 182] width 113 height 22
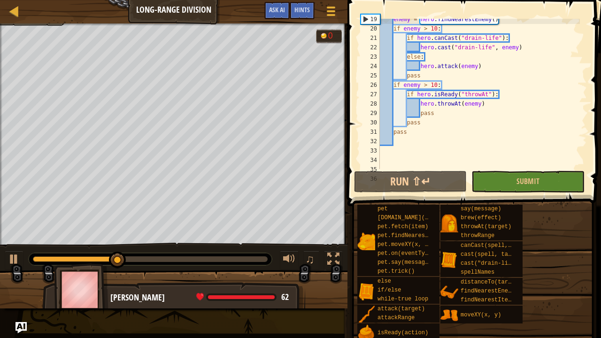
scroll to position [164, 0]
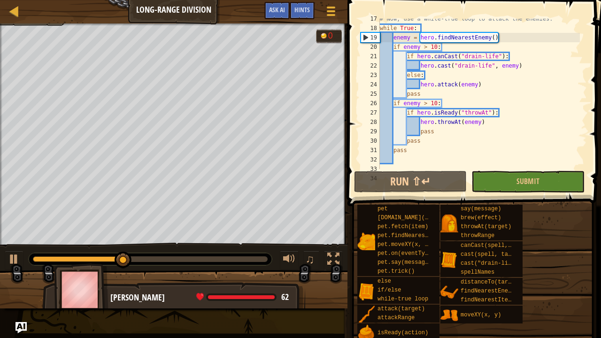
click at [455, 130] on div "# Now, use a while-true loop to attack the enemies. while True : enemy = hero .…" at bounding box center [479, 98] width 202 height 169
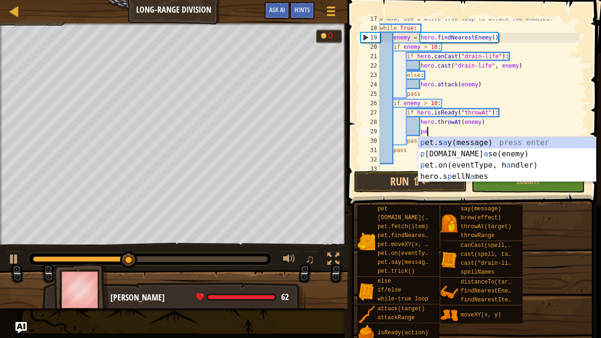
type textarea "p"
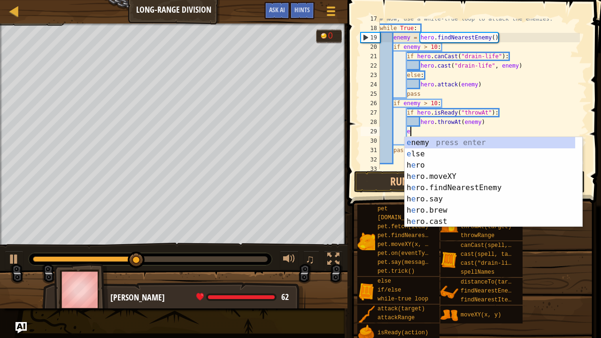
type textarea "el"
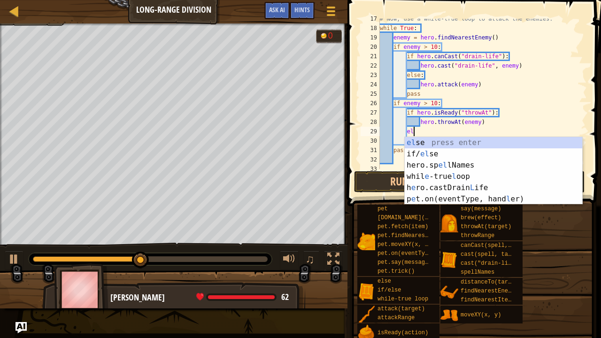
click at [447, 143] on div "el se press enter if/ el se press enter hero.sp el lNames press enter whil e -t…" at bounding box center [493, 182] width 178 height 90
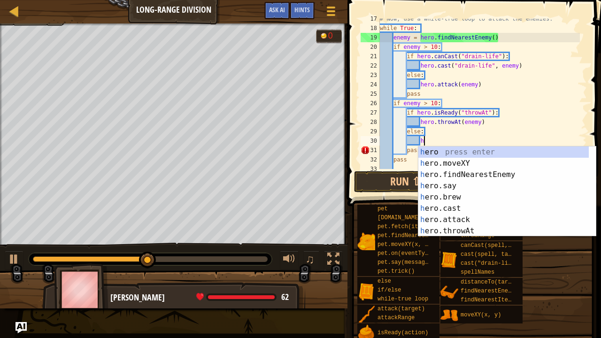
scroll to position [4, 3]
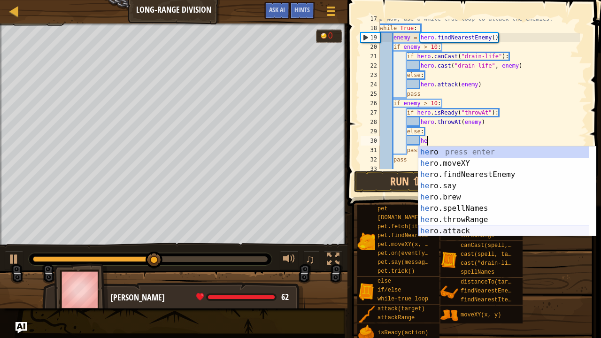
click at [467, 227] on div "he ro press enter he ro.moveXY press enter he ro.findNearestEnemy press enter h…" at bounding box center [503, 202] width 171 height 113
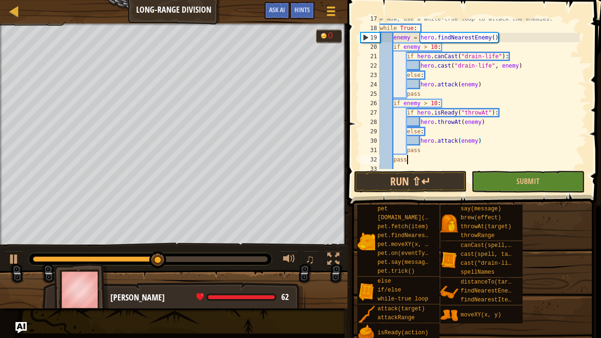
click at [447, 156] on div "# Now, use a while-true loop to attack the enemies. while True : enemy = hero .…" at bounding box center [479, 98] width 202 height 169
type textarea "pass"
click at [427, 179] on button "Run ⇧↵" at bounding box center [410, 182] width 113 height 22
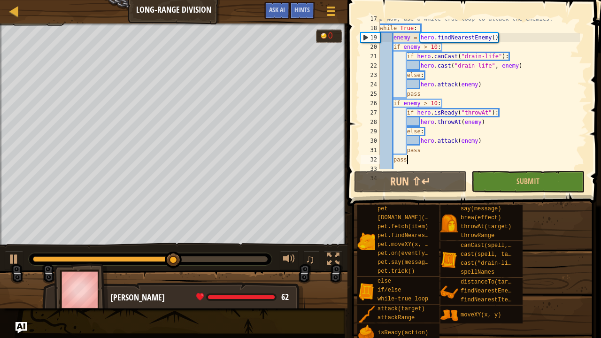
click at [520, 100] on div "Map Long-Range Division Game Menu Done Hints Ask AI 1 ההההההההההההההההההההההההה…" at bounding box center [300, 169] width 601 height 338
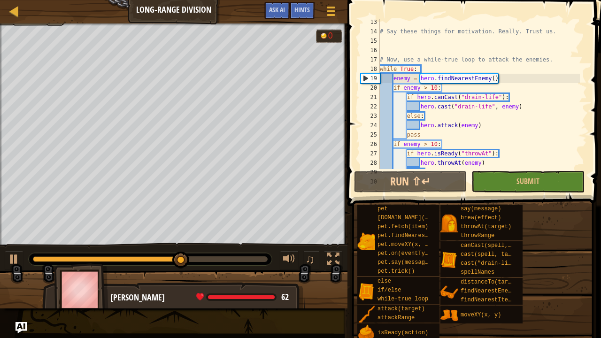
scroll to position [87, 0]
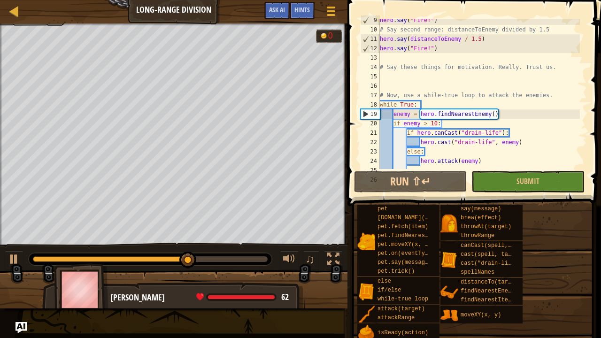
click at [498, 76] on div "hero . say ( "Fire!" ) # Say second range: distanceToEnemy divided by 1.5 hero …" at bounding box center [479, 99] width 202 height 169
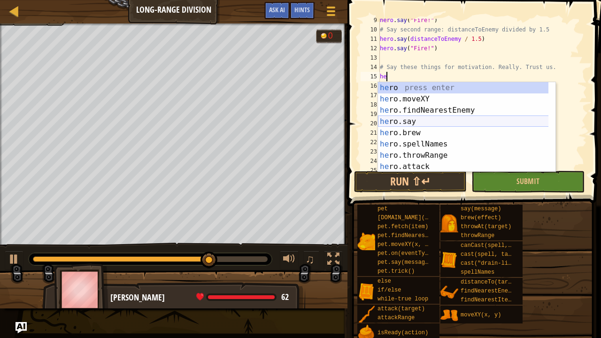
click at [464, 122] on div "he ro press enter he ro.moveXY press enter he ro.findNearestEnemy press enter h…" at bounding box center [463, 138] width 171 height 113
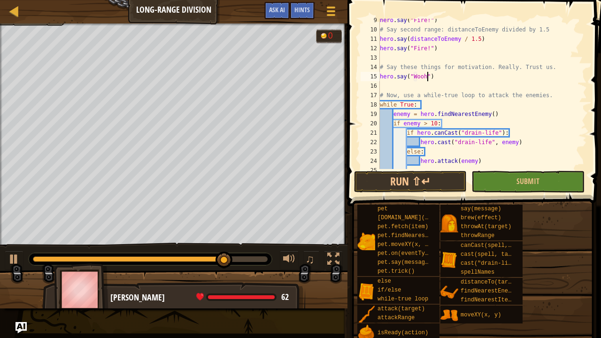
scroll to position [4, 4]
type textarea "hero.say("Woohoo")"
click at [428, 177] on button "Run ⇧↵" at bounding box center [410, 182] width 113 height 22
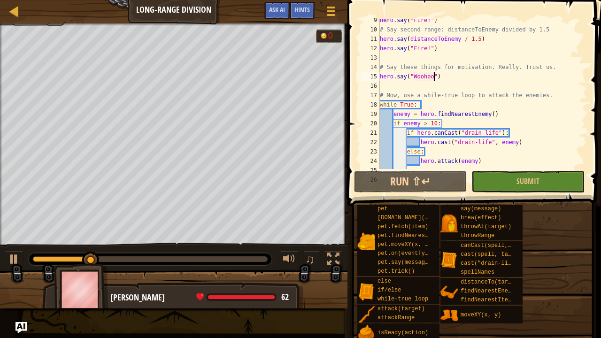
click at [460, 84] on div "hero . say ( "Fire!" ) # Say second range: distanceToEnemy divided by 1.5 hero …" at bounding box center [479, 99] width 202 height 169
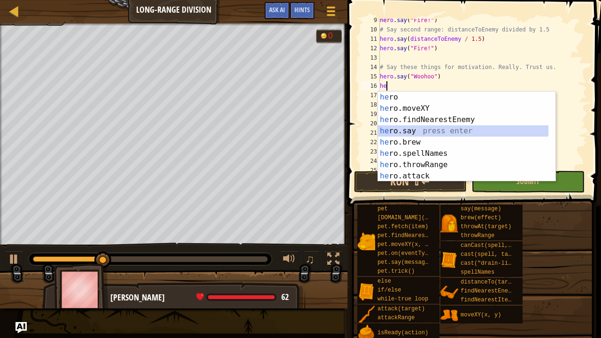
click at [417, 128] on div "he ro press enter he ro.moveXY press enter he ro.findNearestEnemy press enter h…" at bounding box center [463, 147] width 171 height 113
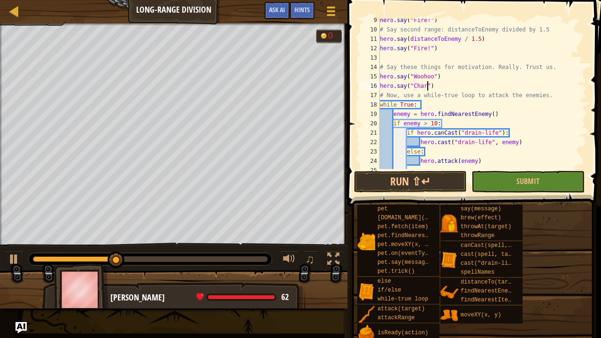
scroll to position [4, 4]
type textarea "hero.say("Charge!")"
click at [449, 84] on div "hero . say ( "Fire!" ) # Say second range: distanceToEnemy divided by 1.5 hero …" at bounding box center [479, 99] width 202 height 169
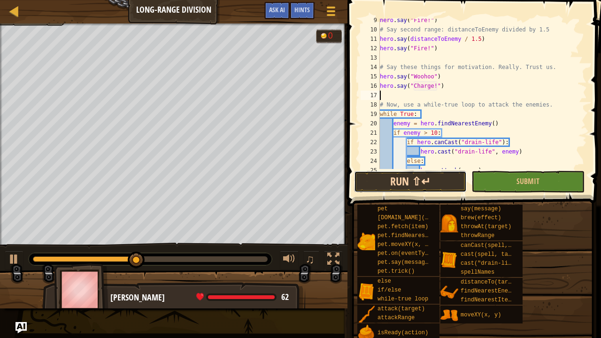
click at [424, 173] on button "Run ⇧↵" at bounding box center [410, 182] width 113 height 22
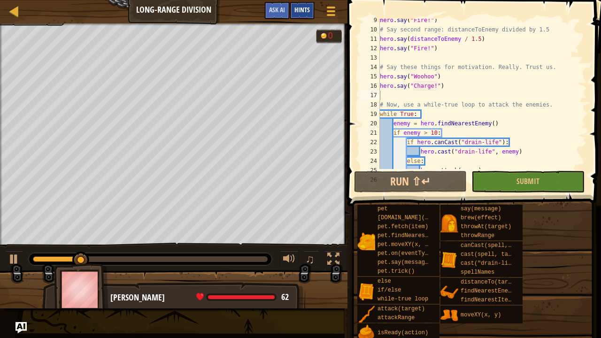
click at [306, 10] on span "Hints" at bounding box center [301, 9] width 15 height 9
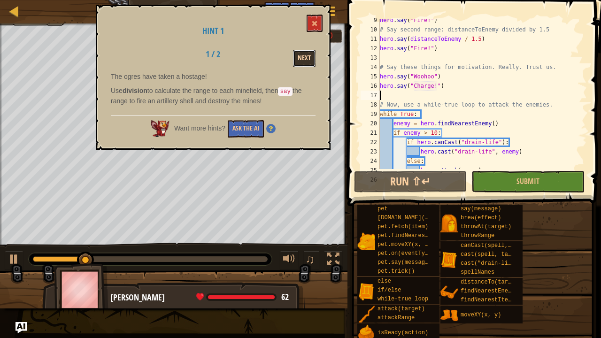
click at [306, 55] on button "Next" at bounding box center [304, 58] width 23 height 17
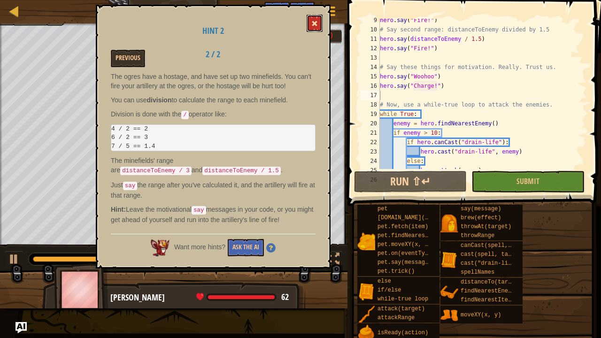
click at [317, 15] on button at bounding box center [314, 23] width 16 height 17
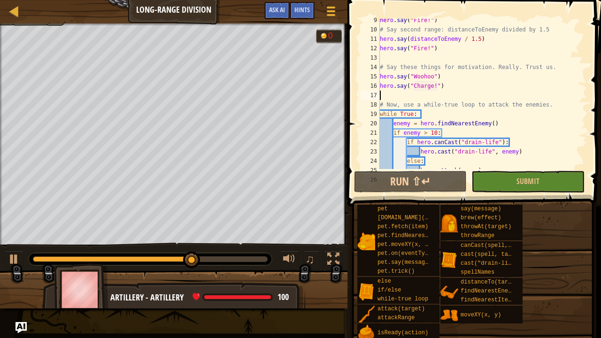
click at [133, 269] on div "Defeat the ogres. (0/2) The hostage must survive. Goals : Ran out of time 0 ♫ A…" at bounding box center [300, 165] width 601 height 285
click at [156, 197] on div "Defeat the ogres. (0/2) The hostage must survive. Goals : Ran out of time 0 ♫ A…" at bounding box center [300, 165] width 601 height 285
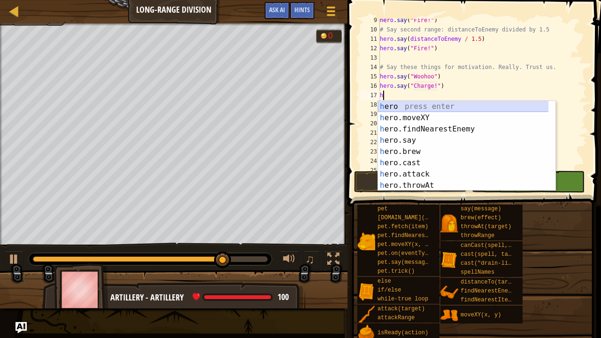
click at [524, 111] on div "h ero press enter h ero.moveXY press enter h ero.findNearestEnemy press enter h…" at bounding box center [463, 157] width 171 height 113
type textarea "h"
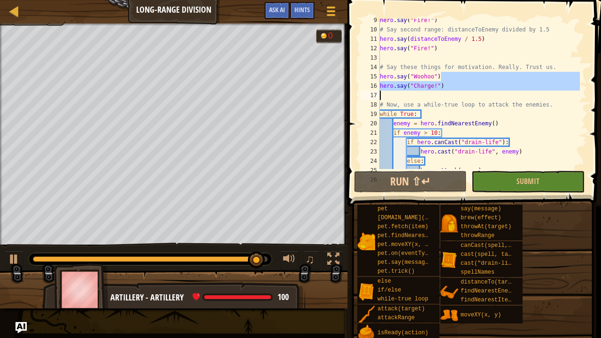
drag, startPoint x: 579, startPoint y: 78, endPoint x: 582, endPoint y: 92, distance: 14.5
click at [582, 92] on div at bounding box center [581, 94] width 9 height 150
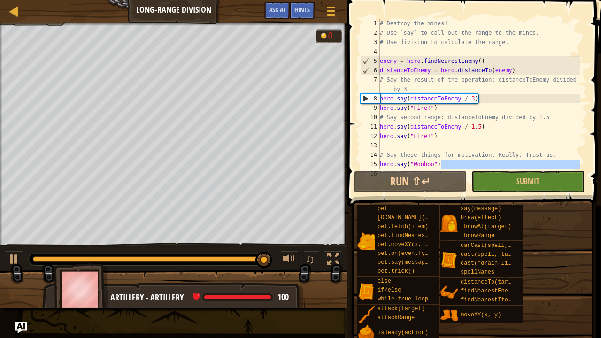
scroll to position [0, 0]
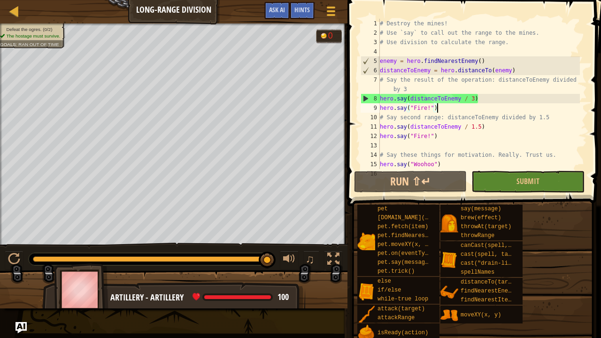
click at [520, 105] on div "# Destroy the mines! # Use `say` to call out the range to the mines. # Use divi…" at bounding box center [479, 103] width 202 height 169
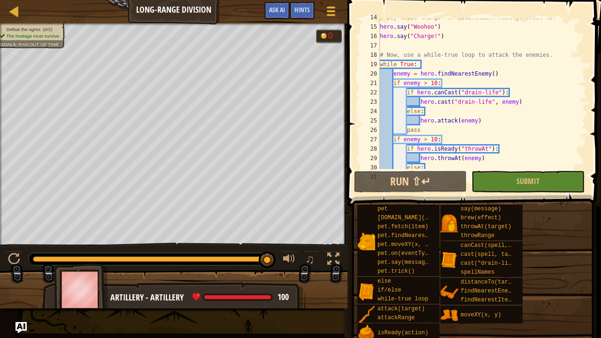
scroll to position [137, 0]
click at [507, 61] on div "# Say these things for motivation. Really. Trust us. hero . say ( "Woohoo" ) he…" at bounding box center [479, 98] width 202 height 169
click at [501, 71] on div "# Say these things for motivation. Really. Trust us. hero . say ( "Woohoo" ) he…" at bounding box center [479, 98] width 202 height 169
type textarea "enemy = hero.findNearestEnemy()"
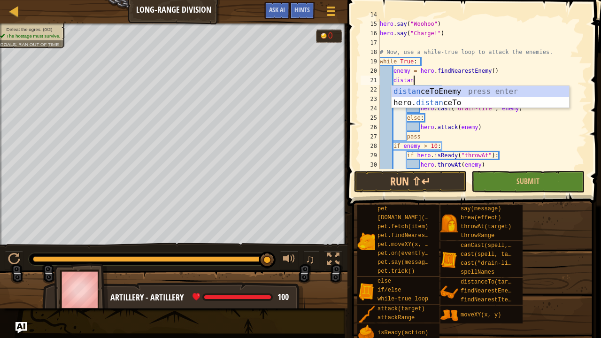
scroll to position [4, 2]
click at [548, 94] on div "distan ceToEnemy press enter hero. distan ceTo press enter" at bounding box center [480, 108] width 178 height 45
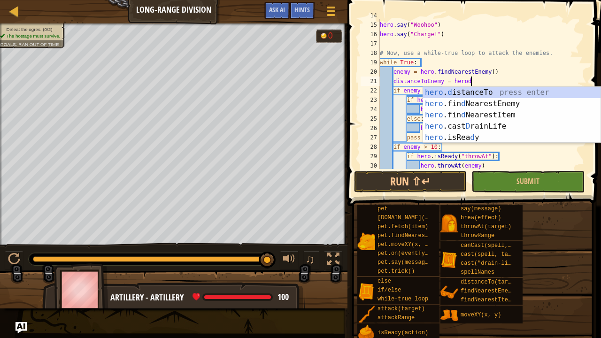
scroll to position [4, 7]
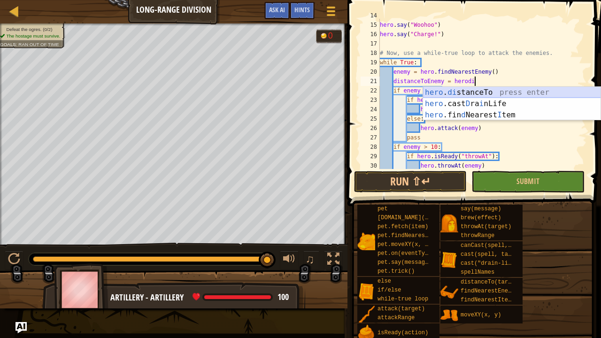
click at [548, 90] on div "hero . di stanceTo press enter hero .cast D ra i nLife press enter hero .fin d …" at bounding box center [512, 115] width 178 height 56
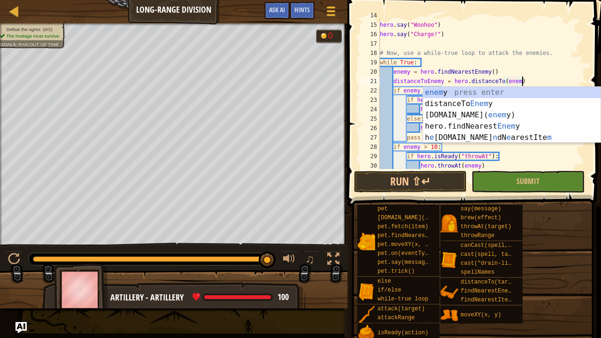
type textarea "distanceToEnemy = hero.distanceTo(enemy)"
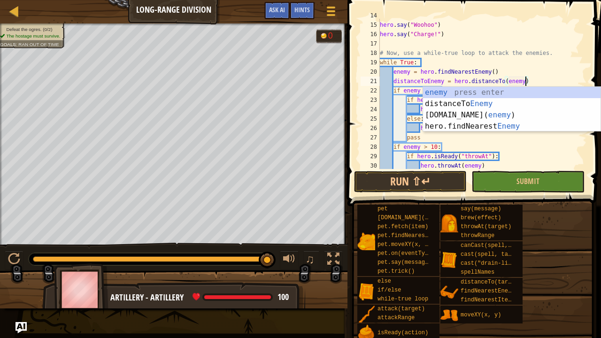
scroll to position [4, 12]
click at [540, 79] on div "# Say these things for motivation. Really. Trust us. hero . say ( "Woohoo" ) he…" at bounding box center [479, 95] width 202 height 169
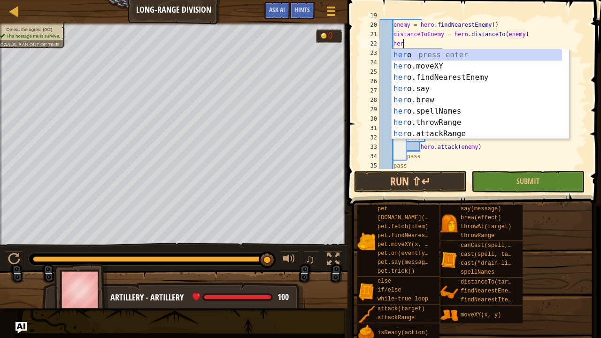
scroll to position [4, 1]
click at [503, 86] on div "her o press enter her o.moveXY press enter her o.findNearestEnemy press enter h…" at bounding box center [476, 105] width 171 height 113
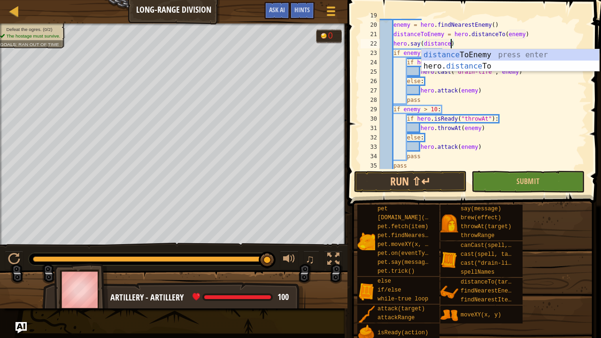
scroll to position [4, 6]
click at [490, 53] on div "distanceT oEnemy press enter hero. distanceT o press enter" at bounding box center [510, 71] width 178 height 45
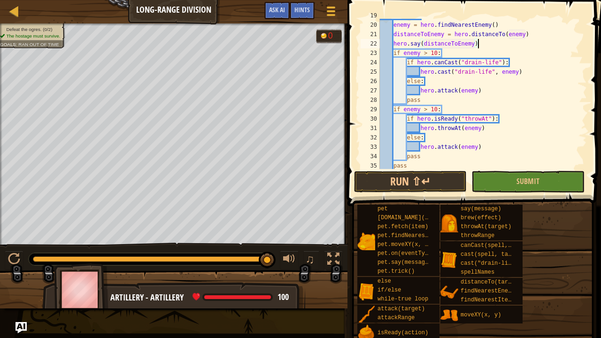
click at [482, 43] on div "while True : enemy = hero . findNearestEnemy ( ) distanceToEnemy = hero . dista…" at bounding box center [479, 95] width 202 height 169
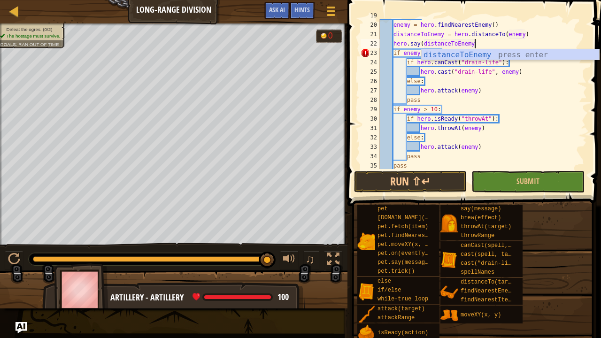
type textarea "hero.say(distanceToEnemy)"
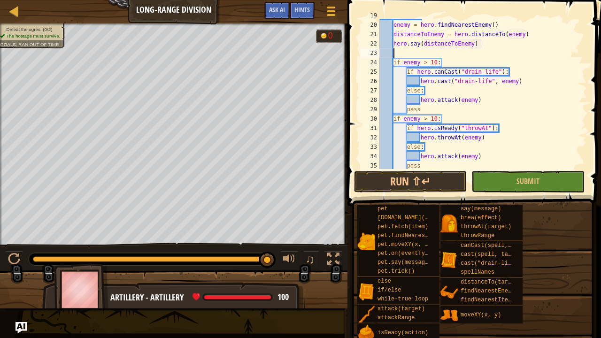
type textarea "反"
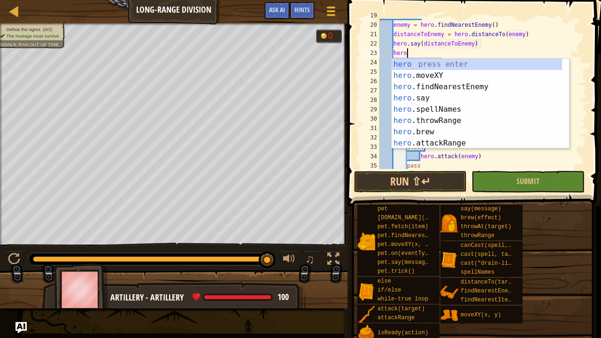
scroll to position [4, 0]
click at [443, 98] on div "hero press enter hero .moveXY press enter hero .findNearestEnemy press enter he…" at bounding box center [476, 115] width 171 height 113
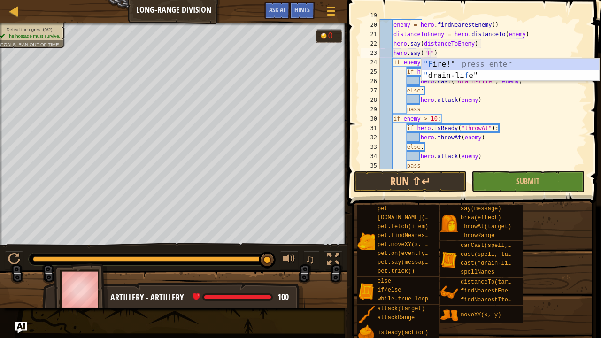
scroll to position [4, 5]
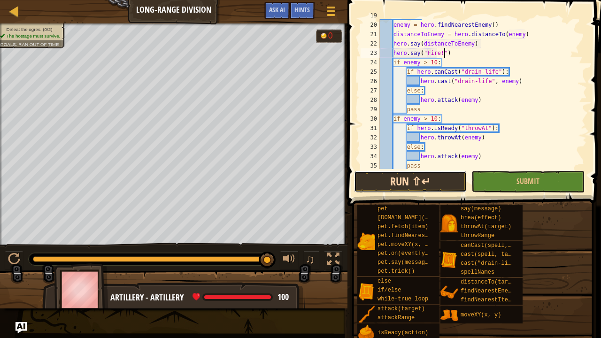
click at [426, 185] on button "Run ⇧↵" at bounding box center [410, 182] width 113 height 22
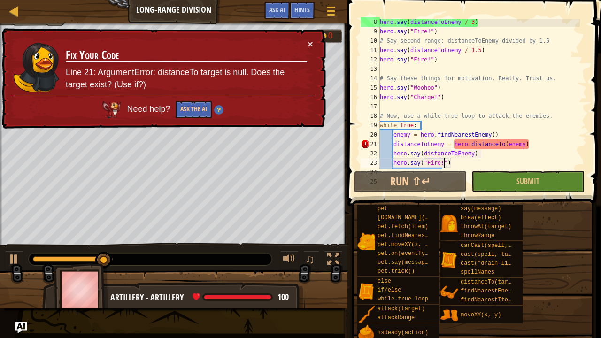
scroll to position [89, 0]
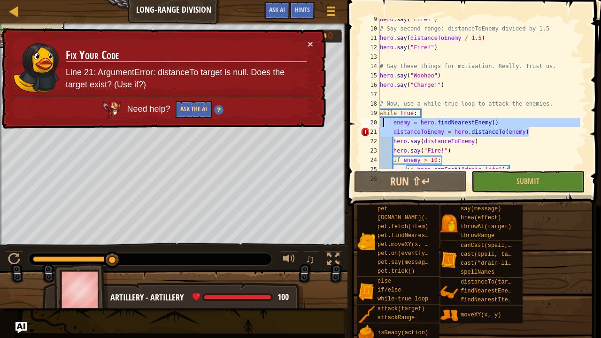
drag, startPoint x: 540, startPoint y: 131, endPoint x: 384, endPoint y: 126, distance: 156.3
click at [384, 126] on div "hero . say ( "Fire!" ) # Say second range: distanceToEnemy divided by 1.5 hero …" at bounding box center [479, 99] width 202 height 169
type textarea "enemy = hero.findNearestEnemy() distanceToEnemy = hero.distanceTo(enemy)"
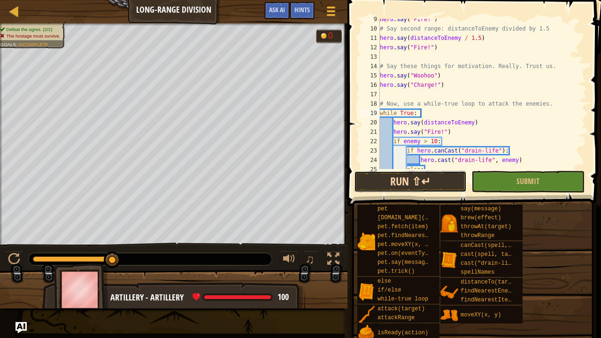
click at [407, 175] on button "Run ⇧↵" at bounding box center [410, 182] width 113 height 22
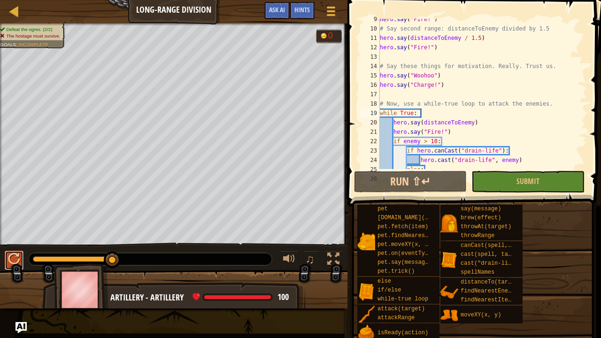
click at [22, 267] on button at bounding box center [14, 260] width 19 height 19
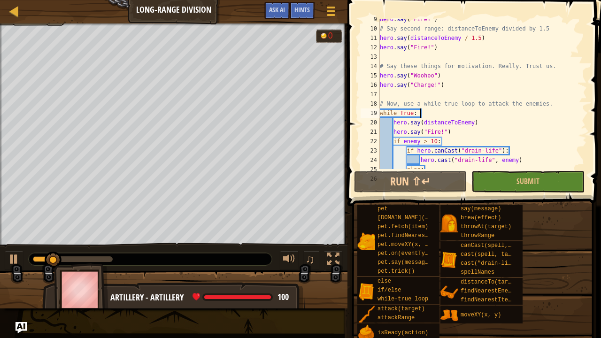
click at [448, 133] on div "hero . say ( "Fire!" ) # Say second range: distanceToEnemy divided by 1.5 hero …" at bounding box center [479, 99] width 202 height 169
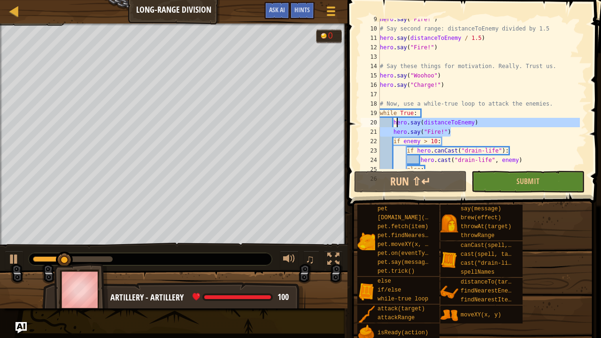
drag, startPoint x: 457, startPoint y: 133, endPoint x: 393, endPoint y: 124, distance: 65.0
click at [393, 124] on div "hero . say ( "Fire!" ) # Say second range: distanceToEnemy divided by 1.5 hero …" at bounding box center [479, 99] width 202 height 169
type textarea "hero.say(distanceToEnemy) hero.say("Fire!")"
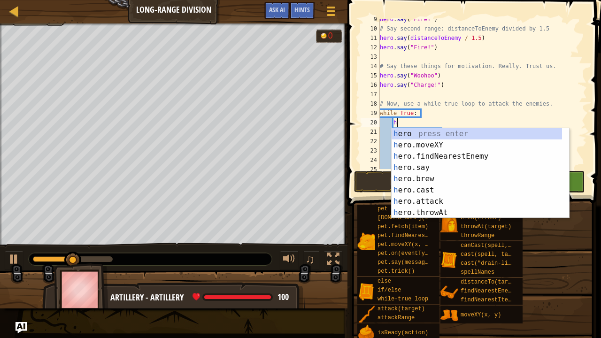
scroll to position [4, 1]
type textarea "h"
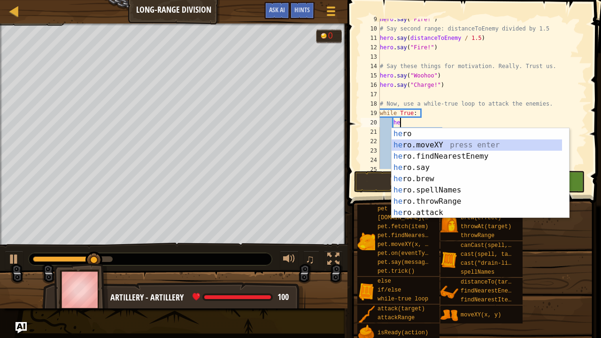
click at [411, 143] on div "he ro press enter he ro.moveXY press enter he ro.findNearestEnemy press enter h…" at bounding box center [476, 184] width 171 height 113
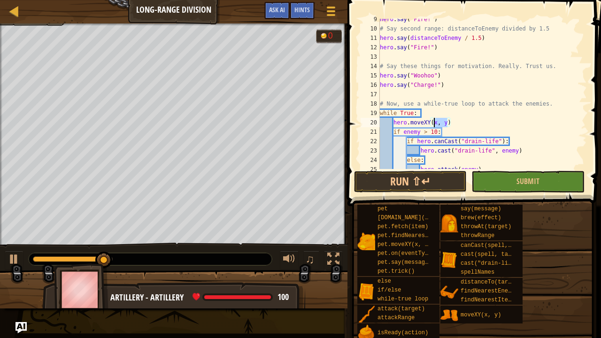
drag, startPoint x: 446, startPoint y: 123, endPoint x: 434, endPoint y: 123, distance: 11.7
click at [434, 123] on div "hero . say ( "Fire!" ) # Say second range: distanceToEnemy divided by 1.5 hero …" at bounding box center [479, 99] width 202 height 169
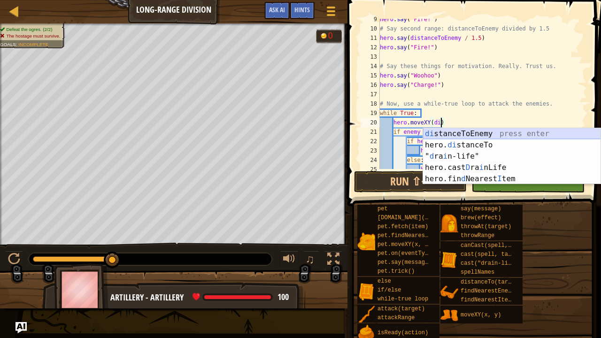
click at [434, 131] on div "di stanceToEnemy press enter hero. di stanceTo press enter " d ra i n-life" pre…" at bounding box center [512, 167] width 178 height 79
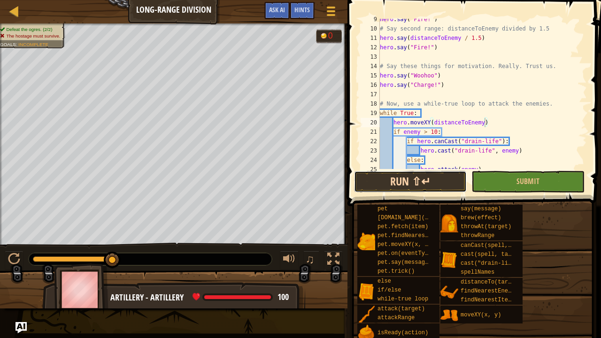
click at [413, 178] on button "Run ⇧↵" at bounding box center [410, 182] width 113 height 22
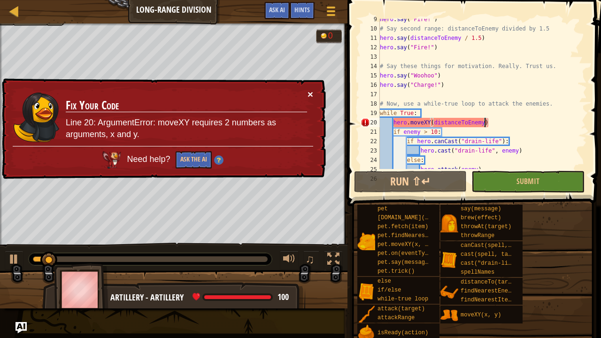
click at [309, 96] on button "×" at bounding box center [310, 94] width 6 height 10
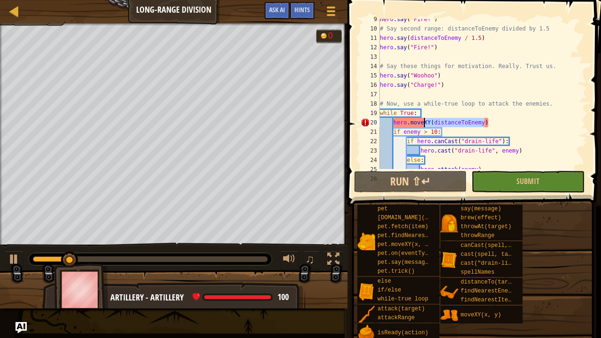
drag, startPoint x: 485, startPoint y: 121, endPoint x: 423, endPoint y: 122, distance: 62.4
click at [423, 122] on div "hero . say ( "Fire!" ) # Say second range: distanceToEnemy divided by 1.5 hero …" at bounding box center [479, 99] width 202 height 169
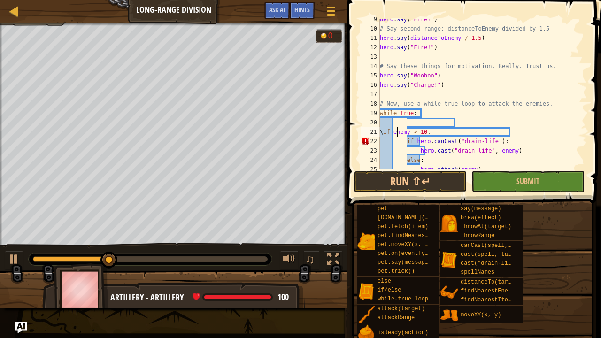
scroll to position [4, 1]
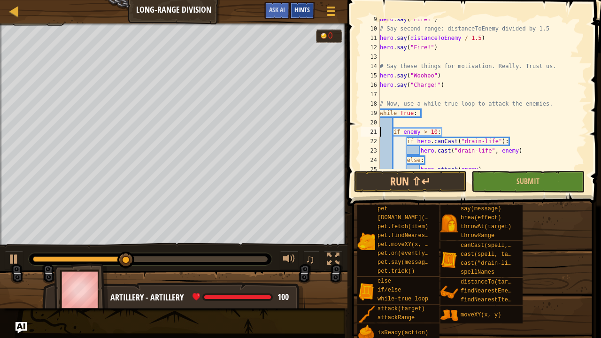
type textarea "if enemy > 10:"
click at [307, 8] on span "Hints" at bounding box center [301, 9] width 15 height 9
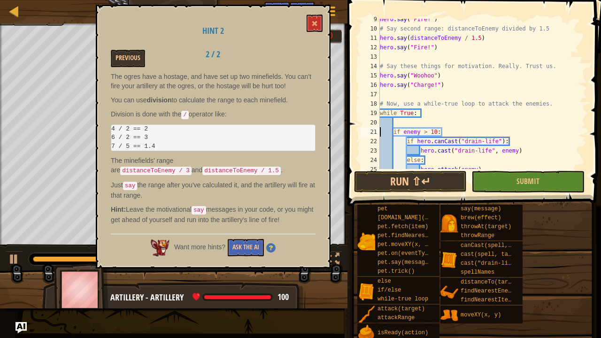
click at [188, 180] on p "Just say the range after you've calculated it, and the artillery will fire at t…" at bounding box center [213, 190] width 205 height 20
drag, startPoint x: 188, startPoint y: 179, endPoint x: 205, endPoint y: 191, distance: 21.5
click at [205, 191] on p "Just say the range after you've calculated it, and the artillery will fire at t…" at bounding box center [213, 190] width 205 height 20
drag, startPoint x: 205, startPoint y: 191, endPoint x: 308, endPoint y: 17, distance: 202.1
click at [308, 17] on div "Hint 2 Previous 2 / 2 The ogres have a hostage, and have set up two minefields.…" at bounding box center [213, 137] width 235 height 264
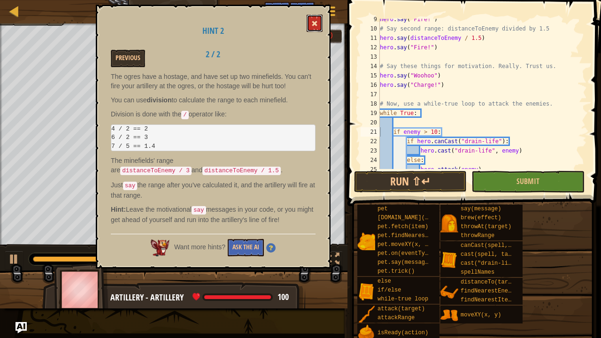
click at [308, 17] on button at bounding box center [314, 23] width 16 height 17
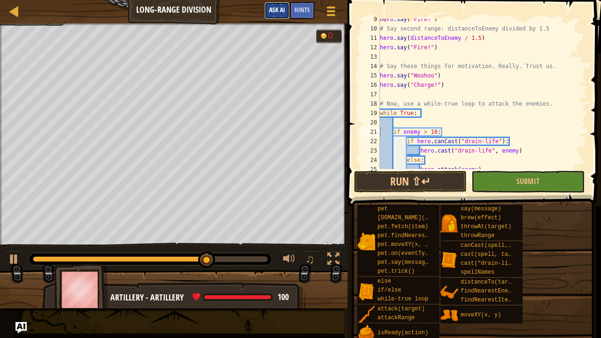
click at [282, 9] on span "Ask AI" at bounding box center [277, 9] width 16 height 9
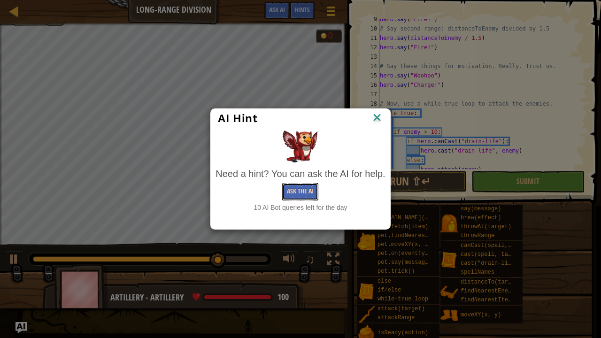
click at [307, 191] on button "Ask the AI" at bounding box center [300, 191] width 36 height 17
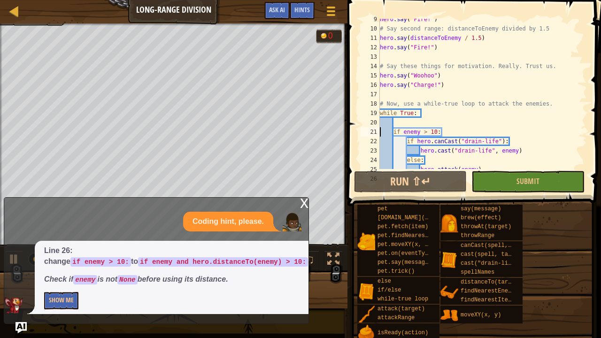
drag, startPoint x: 71, startPoint y: 294, endPoint x: 80, endPoint y: 293, distance: 8.5
click at [80, 293] on p "Show Me" at bounding box center [176, 300] width 264 height 17
click at [66, 297] on button "Show Me" at bounding box center [61, 300] width 34 height 17
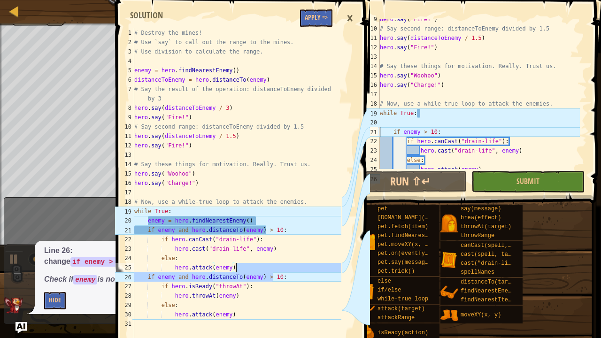
drag, startPoint x: 274, startPoint y: 278, endPoint x: 239, endPoint y: 269, distance: 35.8
click at [239, 269] on div "# Destroy the mines! # Use `say` to call out the range to the mines. # Use divi…" at bounding box center [236, 192] width 209 height 328
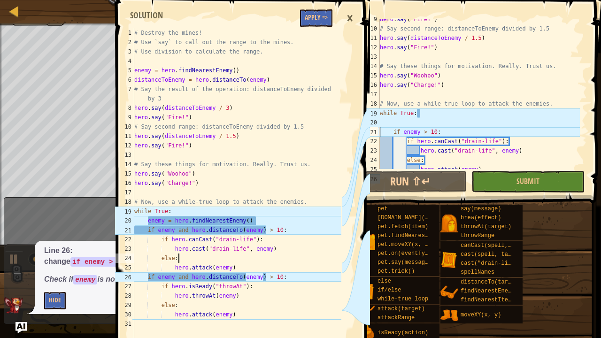
click at [265, 255] on div "# Destroy the mines! # Use `say` to call out the range to the mines. # Use divi…" at bounding box center [236, 192] width 209 height 328
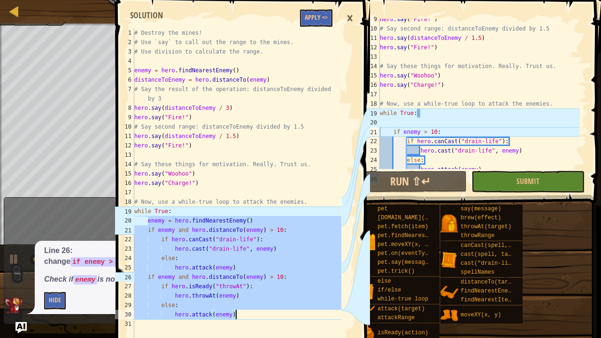
drag, startPoint x: 148, startPoint y: 221, endPoint x: 266, endPoint y: 313, distance: 149.3
click at [266, 313] on div "# Destroy the mines! # Use `say` to call out the range to the mines. # Use divi…" at bounding box center [236, 192] width 209 height 328
type textarea "else: hero.attack(enemy)"
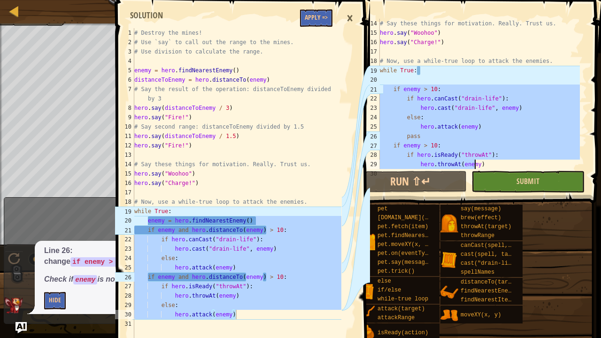
scroll to position [253, 0]
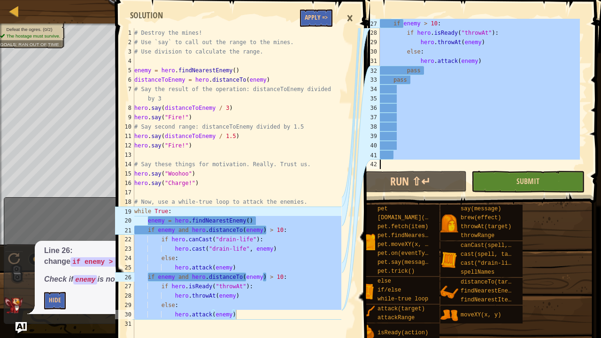
drag, startPoint x: 382, startPoint y: 130, endPoint x: 510, endPoint y: 184, distance: 139.6
click at [510, 184] on div "if enemy > 10: 27 28 29 30 31 32 33 34 35 36 37 38 39 40 41 42 if enemy > 10 : …" at bounding box center [472, 122] width 256 height 234
paste textarea "hero.attack(enemy)"
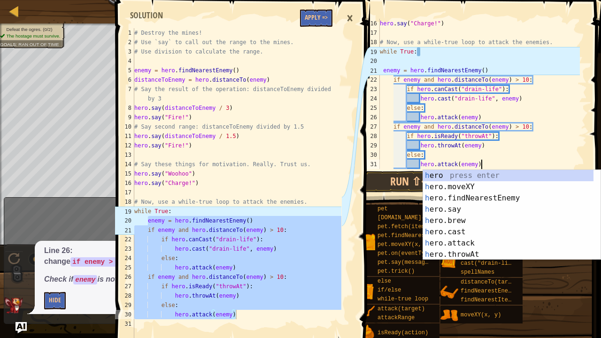
scroll to position [150, 0]
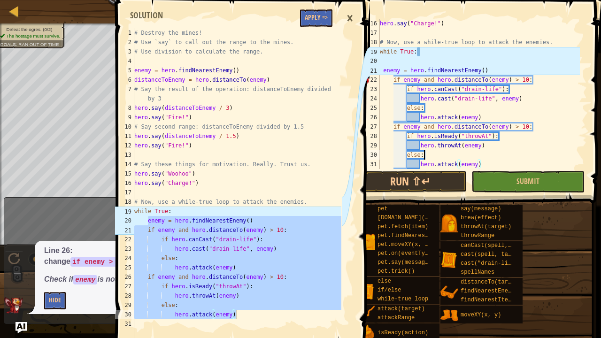
click at [524, 150] on div "hero . say ( "Charge!" ) # Now, use a while-true loop to attack the enemies. wh…" at bounding box center [479, 103] width 202 height 169
click at [383, 68] on div "hero . say ( "Charge!" ) # Now, use a while-true loop to attack the enemies. wh…" at bounding box center [479, 103] width 202 height 169
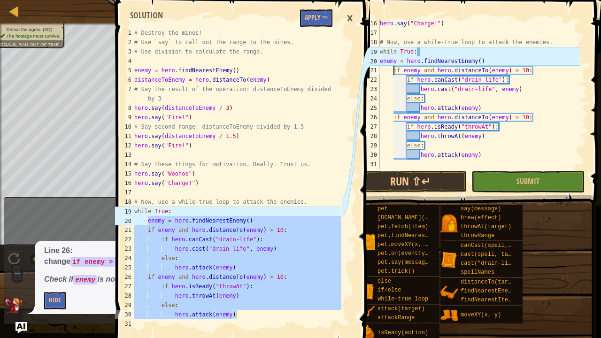
click at [394, 70] on div "hero . say ( "Charge!" ) # Now, use a while-true loop to attack the enemies. wh…" at bounding box center [479, 103] width 202 height 169
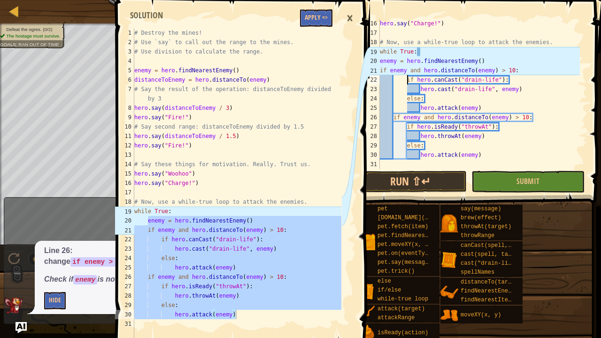
click at [406, 80] on div "hero . say ( "Charge!" ) # Now, use a while-true loop to attack the enemies. wh…" at bounding box center [479, 103] width 202 height 169
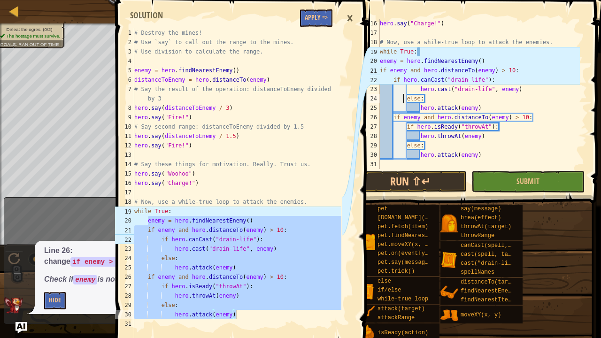
click at [404, 94] on div "hero . say ( "Charge!" ) # Now, use a while-true loop to attack the enemies. wh…" at bounding box center [479, 103] width 202 height 169
click at [422, 88] on div "hero . say ( "Charge!" ) # Now, use a while-true loop to attack the enemies. wh…" at bounding box center [479, 103] width 202 height 169
click at [420, 89] on div "hero . say ( "Charge!" ) # Now, use a while-true loop to attack the enemies. wh…" at bounding box center [479, 103] width 202 height 169
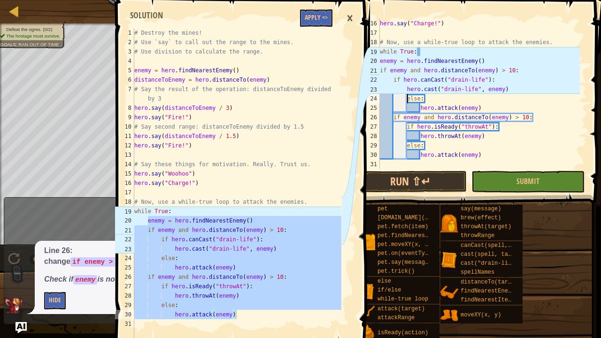
click at [406, 97] on div "hero . say ( "Charge!" ) # Now, use a while-true loop to attack the enemies. wh…" at bounding box center [479, 103] width 202 height 169
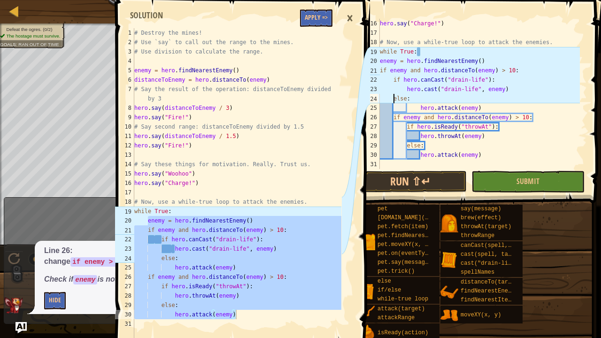
click at [417, 107] on div "hero . say ( "Charge!" ) # Now, use a while-true loop to attack the enemies. wh…" at bounding box center [479, 103] width 202 height 169
click at [419, 107] on div "hero . say ( "Charge!" ) # Now, use a while-true loop to attack the enemies. wh…" at bounding box center [479, 103] width 202 height 169
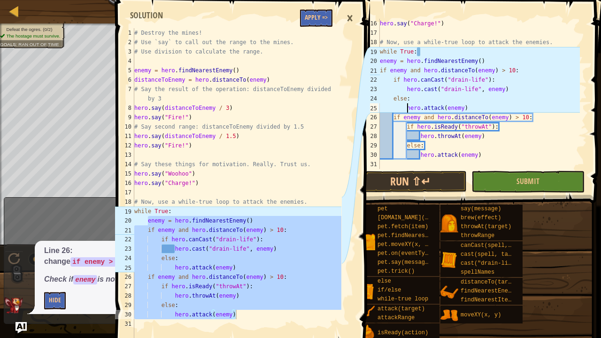
click at [392, 118] on div "hero . say ( "Charge!" ) # Now, use a while-true loop to attack the enemies. wh…" at bounding box center [479, 103] width 202 height 169
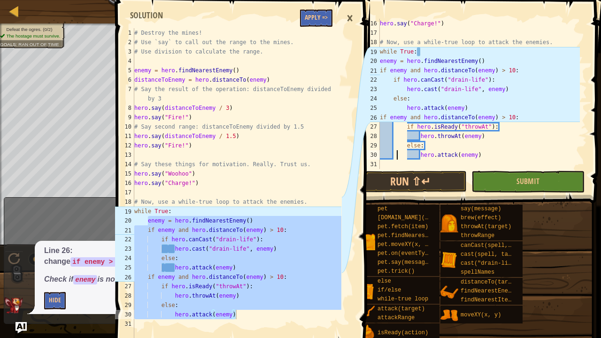
click at [396, 157] on div "hero . say ( "Charge!" ) # Now, use a while-true loop to attack the enemies. wh…" at bounding box center [479, 103] width 202 height 169
click at [406, 126] on div "hero . say ( "Charge!" ) # Now, use a while-true loop to attack the enemies. wh…" at bounding box center [479, 103] width 202 height 169
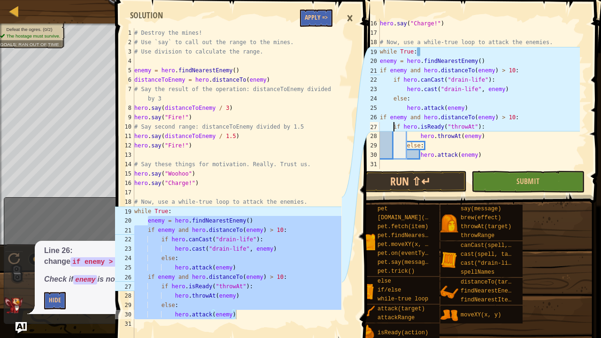
click at [419, 135] on div "hero . say ( "Charge!" ) # Now, use a while-true loop to attack the enemies. wh…" at bounding box center [479, 103] width 202 height 169
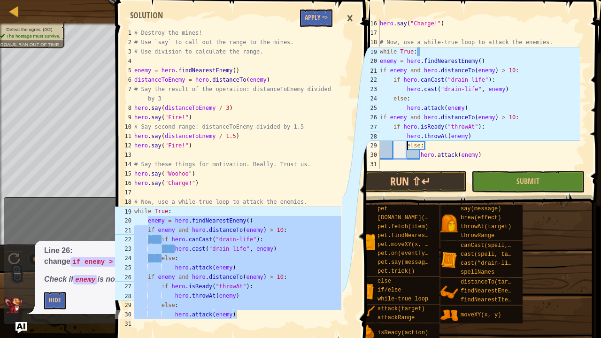
click at [407, 145] on div "hero . say ( "Charge!" ) # Now, use a while-true loop to attack the enemies. wh…" at bounding box center [479, 103] width 202 height 169
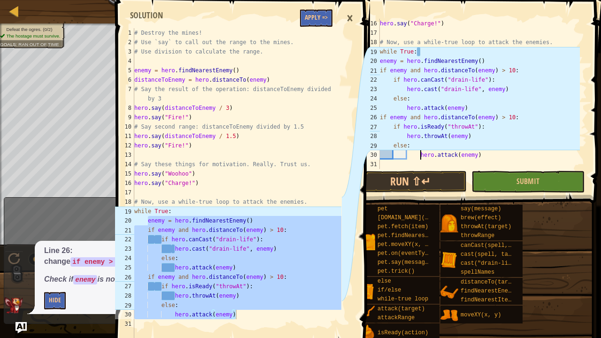
click at [419, 152] on div "hero . say ( "Charge!" ) # Now, use a while-true loop to attack the enemies. wh…" at bounding box center [479, 103] width 202 height 169
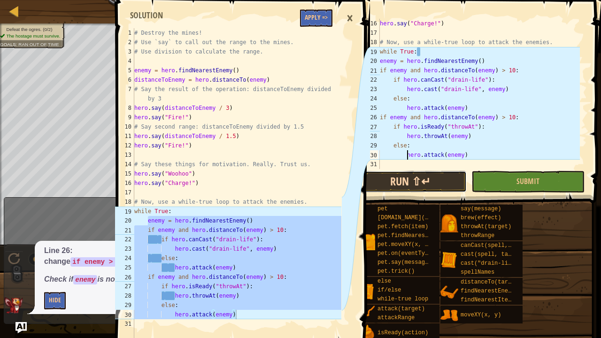
click at [421, 177] on button "Run ⇧↵" at bounding box center [410, 182] width 113 height 22
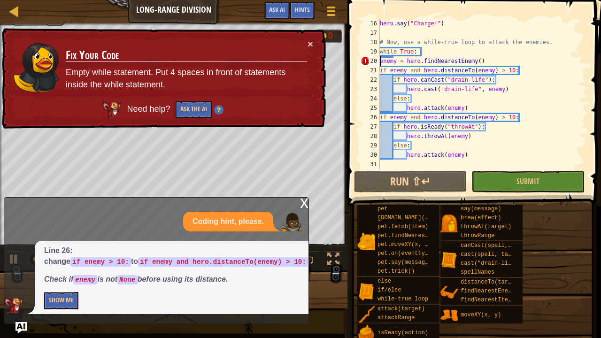
click at [380, 60] on div "hero . say ( "Charge!" ) # Now, use a while-true loop to attack the enemies. wh…" at bounding box center [479, 103] width 202 height 169
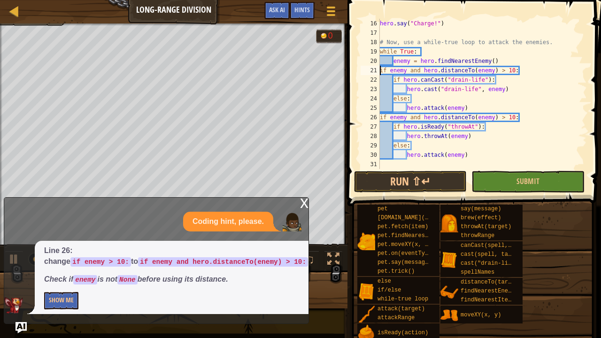
click at [381, 69] on div "hero . say ( "Charge!" ) # Now, use a while-true loop to attack the enemies. wh…" at bounding box center [479, 103] width 202 height 169
click at [380, 77] on div "hero . say ( "Charge!" ) # Now, use a while-true loop to attack the enemies. wh…" at bounding box center [479, 103] width 202 height 169
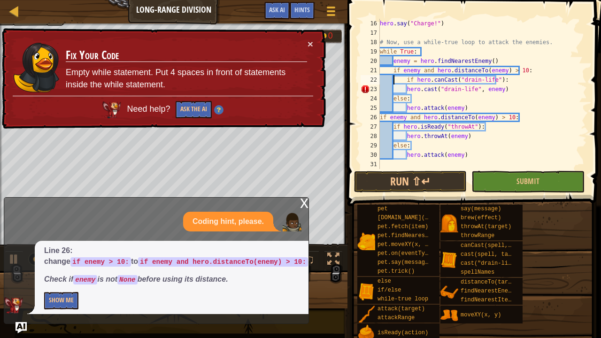
click at [379, 90] on div "23" at bounding box center [369, 88] width 19 height 9
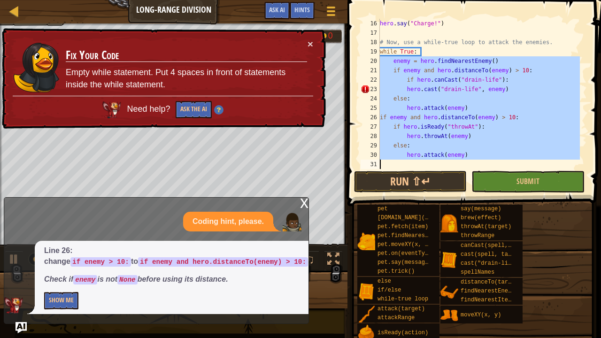
drag, startPoint x: 379, startPoint y: 59, endPoint x: 453, endPoint y: 159, distance: 124.3
click at [453, 159] on div "hero.cast("drain-life", enemy) 16 17 18 19 20 21 22 23 24 25 26 27 28 29 30 31 …" at bounding box center [472, 94] width 228 height 150
paste textarea "hero.attack(enemy)"
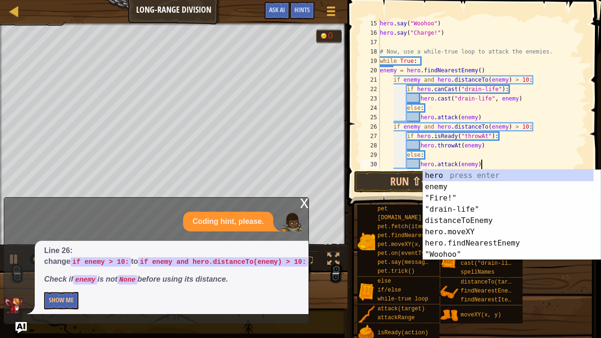
scroll to position [141, 0]
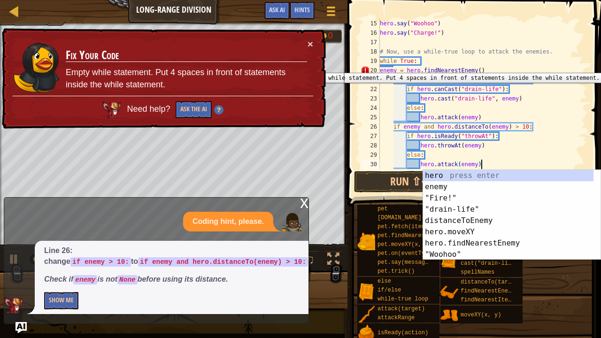
click at [378, 66] on div "20" at bounding box center [369, 70] width 19 height 9
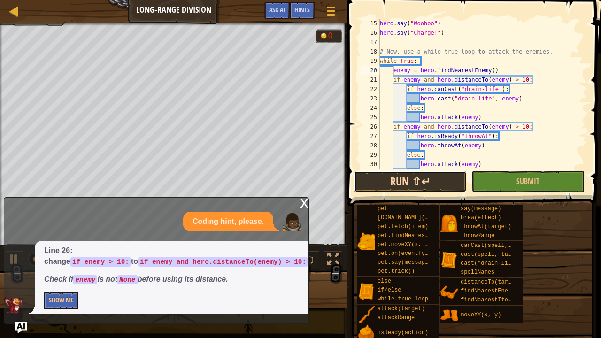
click at [409, 174] on button "Run ⇧↵" at bounding box center [410, 182] width 113 height 22
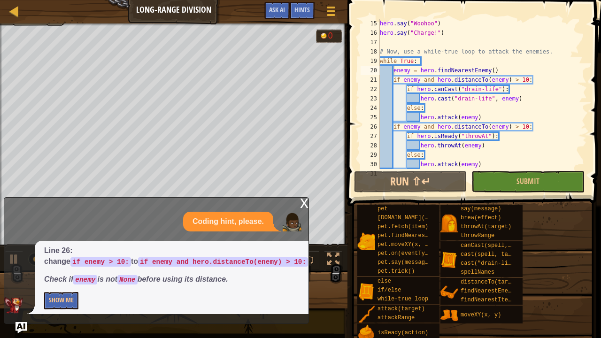
click at [301, 206] on div "x" at bounding box center [304, 202] width 8 height 9
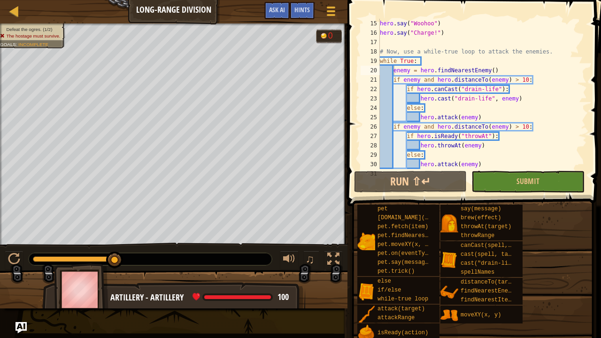
scroll to position [150, 0]
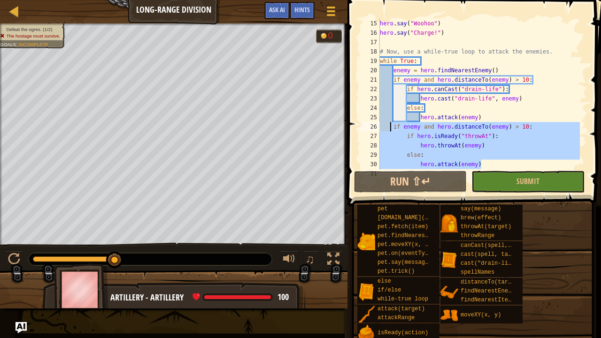
drag, startPoint x: 515, startPoint y: 163, endPoint x: 389, endPoint y: 128, distance: 130.3
click at [389, 128] on div "hero . say ( "Woohoo" ) hero . say ( "Charge!" ) # Now, use a while-true loop t…" at bounding box center [479, 103] width 202 height 169
type textarea "if enemy and hero.distanceTo(enemy) > 10: if hero.isReady("throwAt"):"
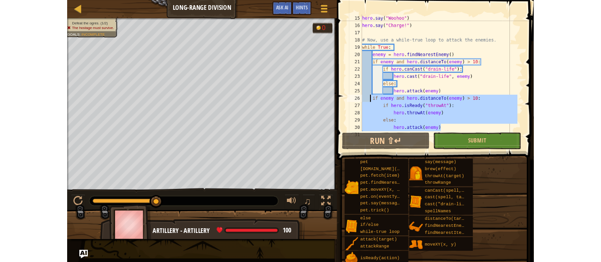
scroll to position [113, 0]
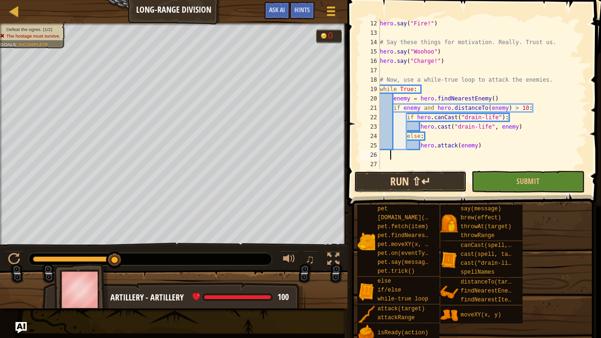
click at [409, 177] on button "Run ⇧↵" at bounding box center [410, 182] width 113 height 22
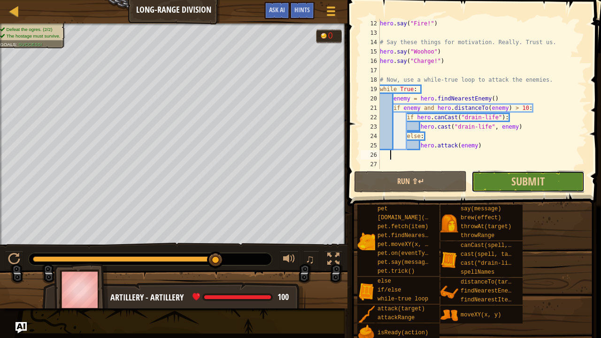
click at [568, 180] on button "Submit" at bounding box center [527, 182] width 113 height 22
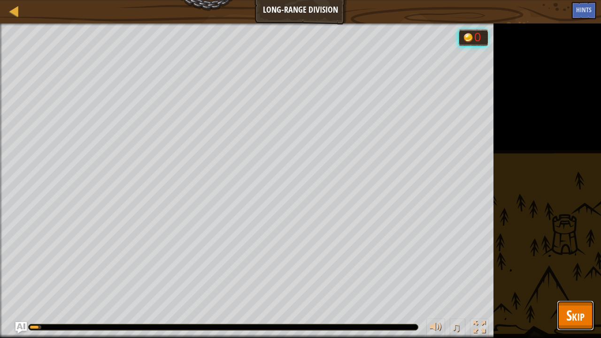
click at [577, 322] on span "Skip" at bounding box center [575, 314] width 18 height 19
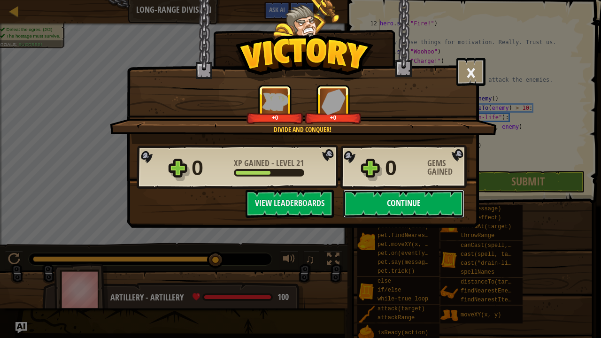
click at [421, 205] on button "Continue" at bounding box center [403, 204] width 121 height 28
